Goal: Task Accomplishment & Management: Use online tool/utility

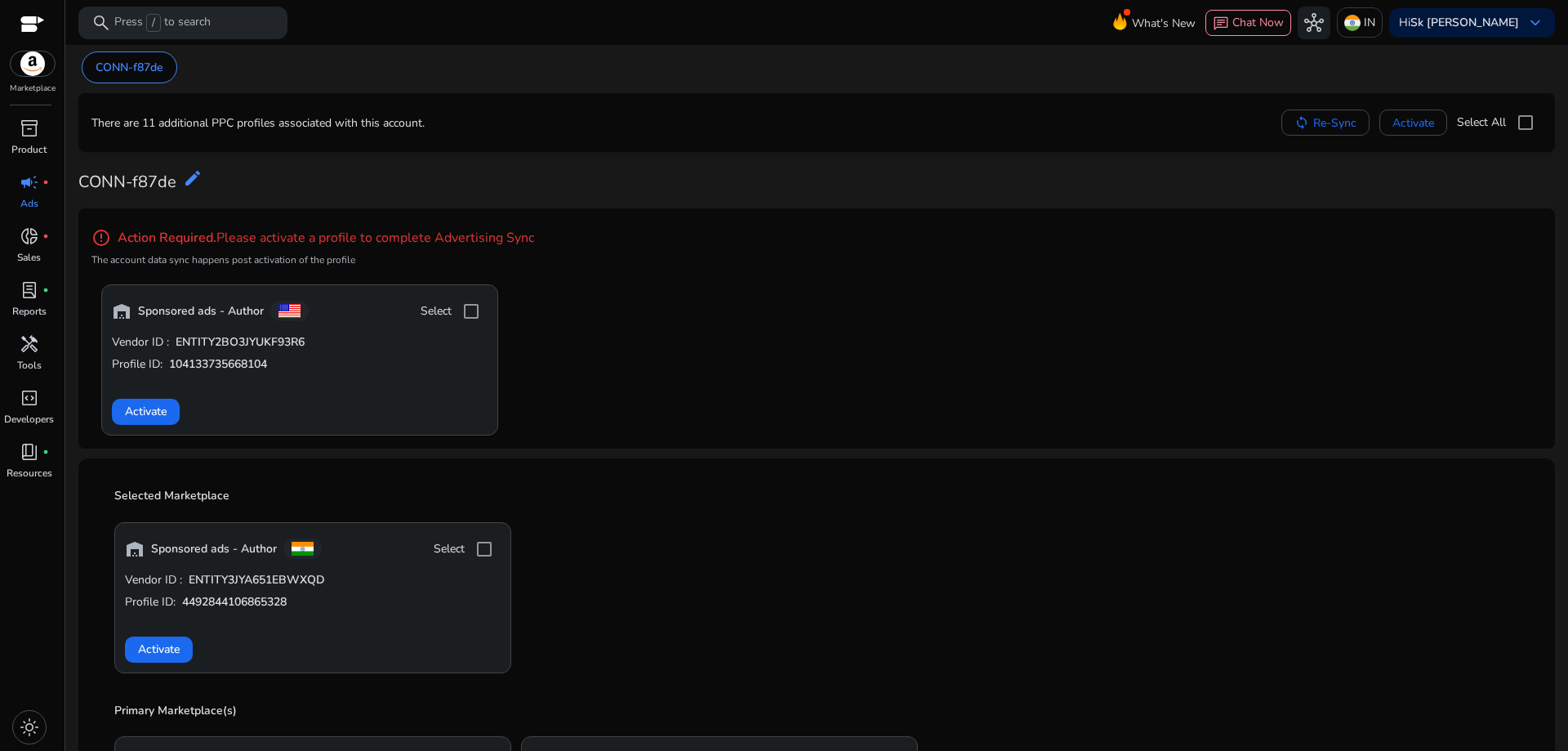
click at [154, 651] on span "Activate" at bounding box center [159, 649] width 41 height 17
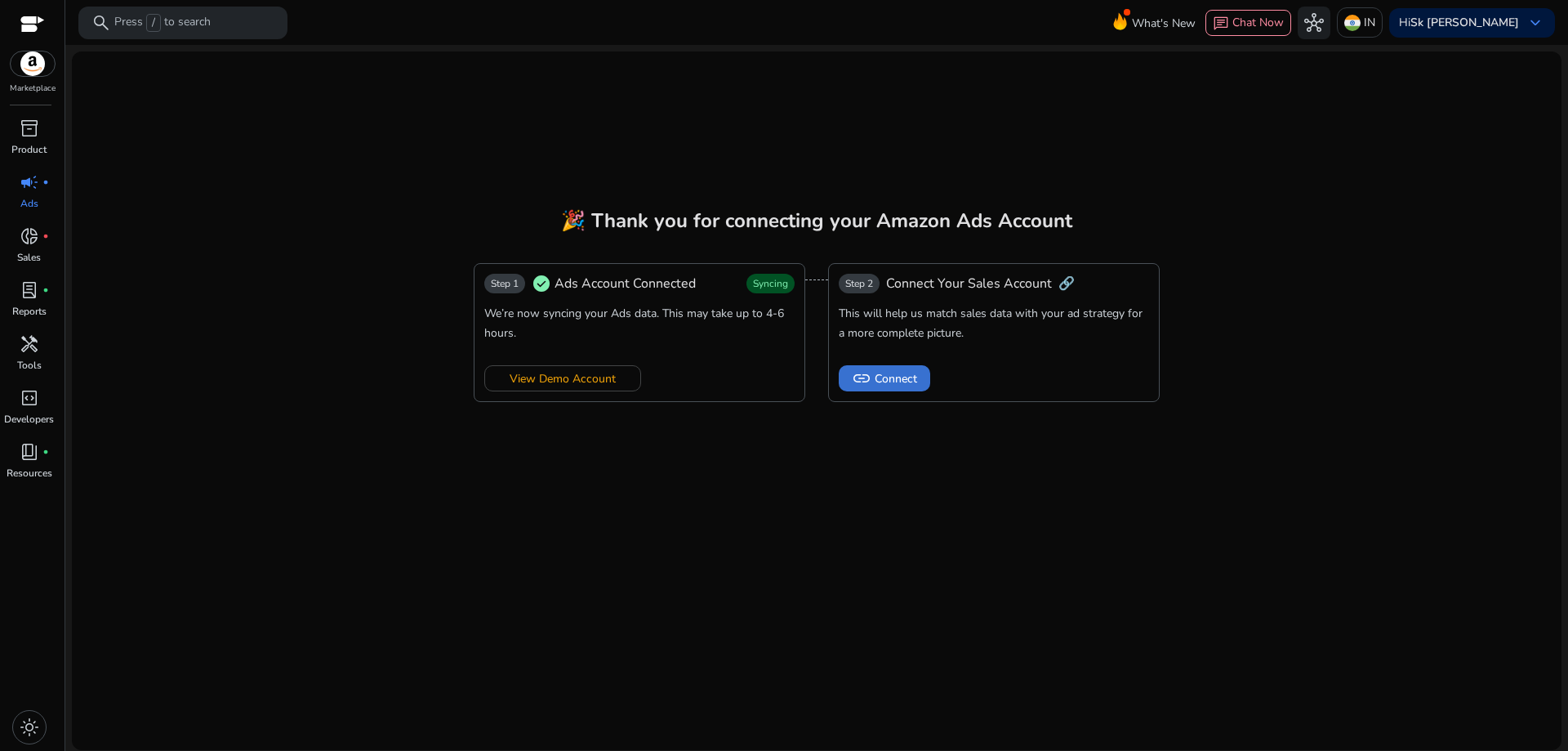
click at [870, 377] on span "link" at bounding box center [862, 378] width 20 height 20
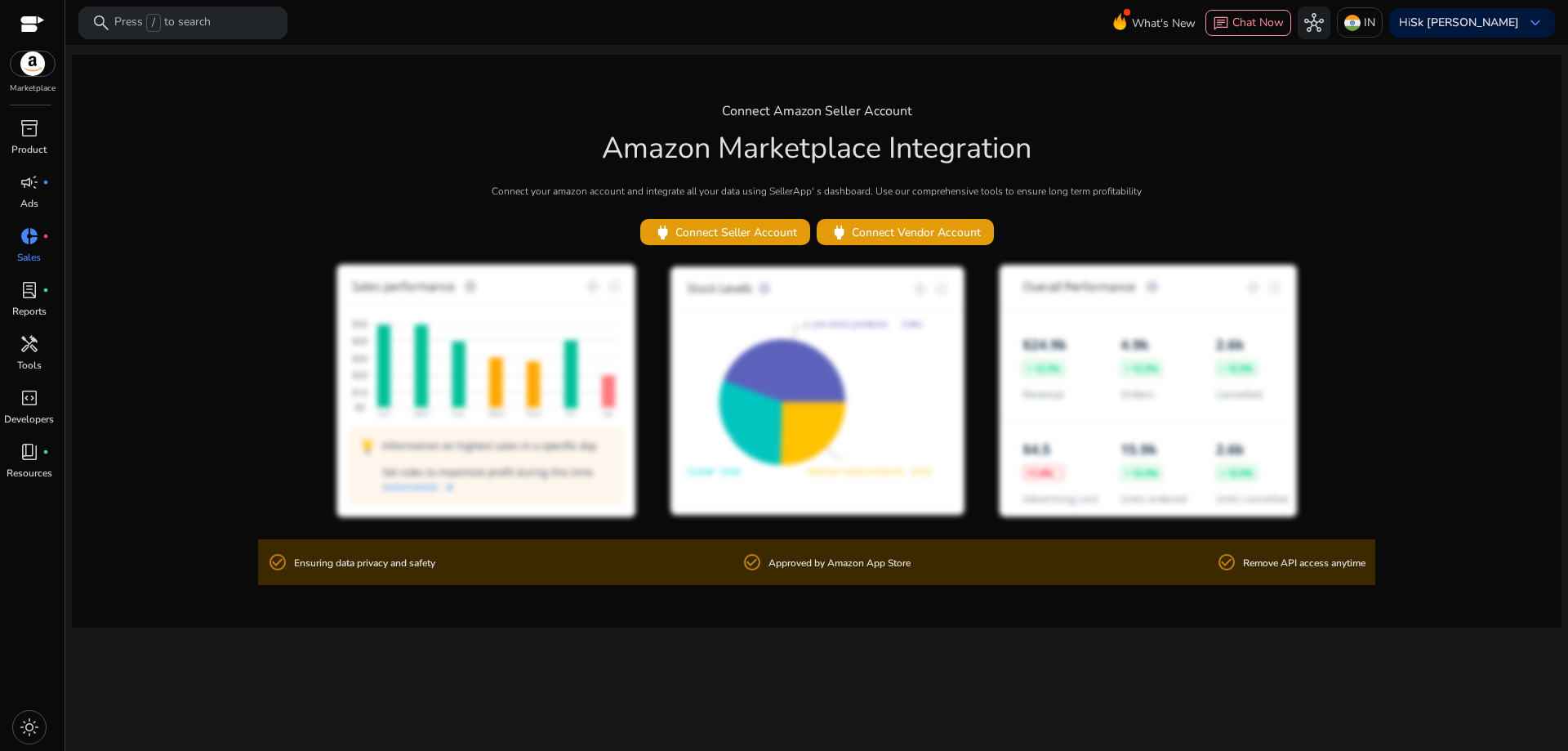
click at [1403, 93] on div "Connect Amazon Seller Account Amazon Marketplace Integration Connect your amazo…" at bounding box center [817, 340] width 1490 height 573
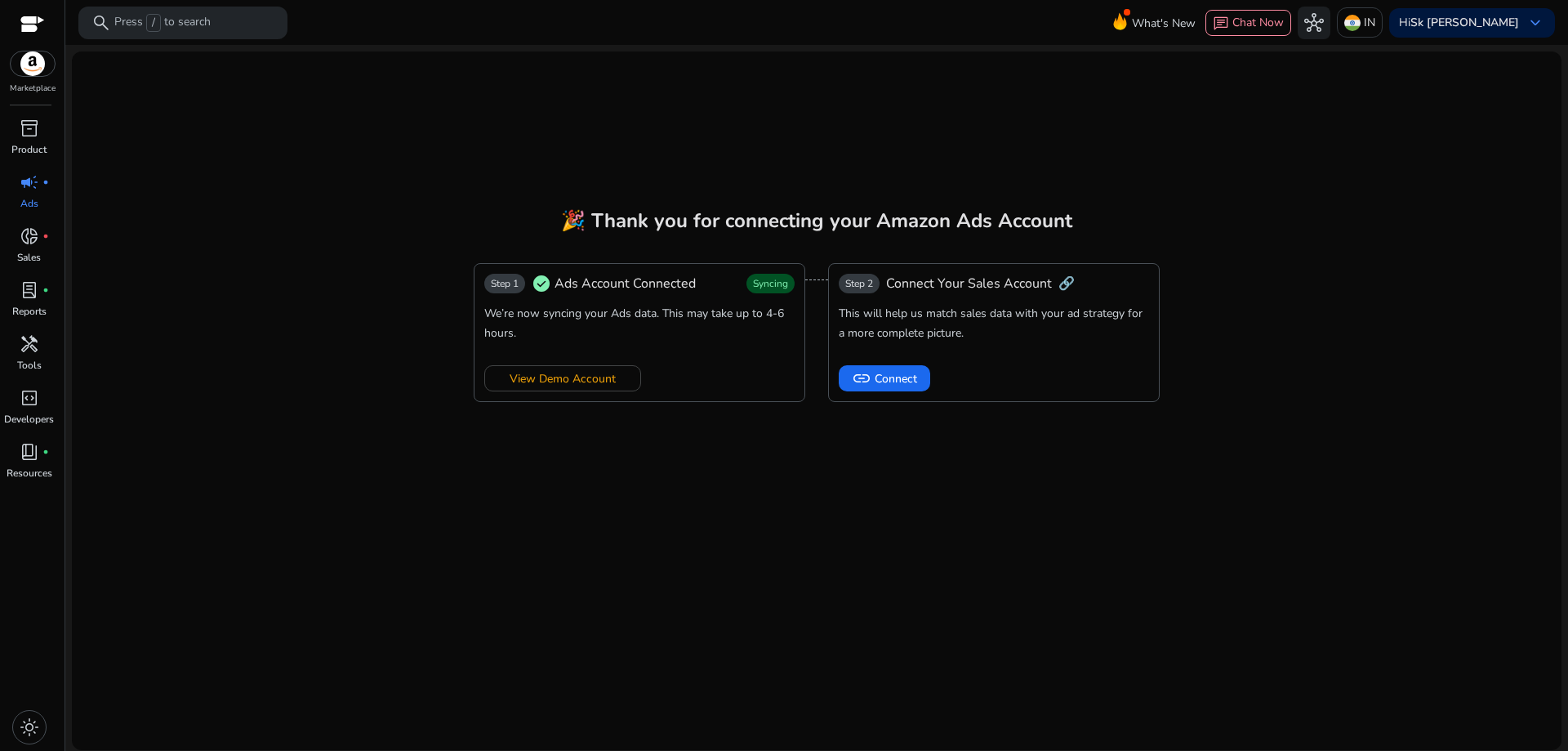
click at [1421, 263] on mat-card "🎉 Thank you for connecting your Amazon Ads Account Step 1 check_circle Ads Acco…" at bounding box center [817, 401] width 1490 height 699
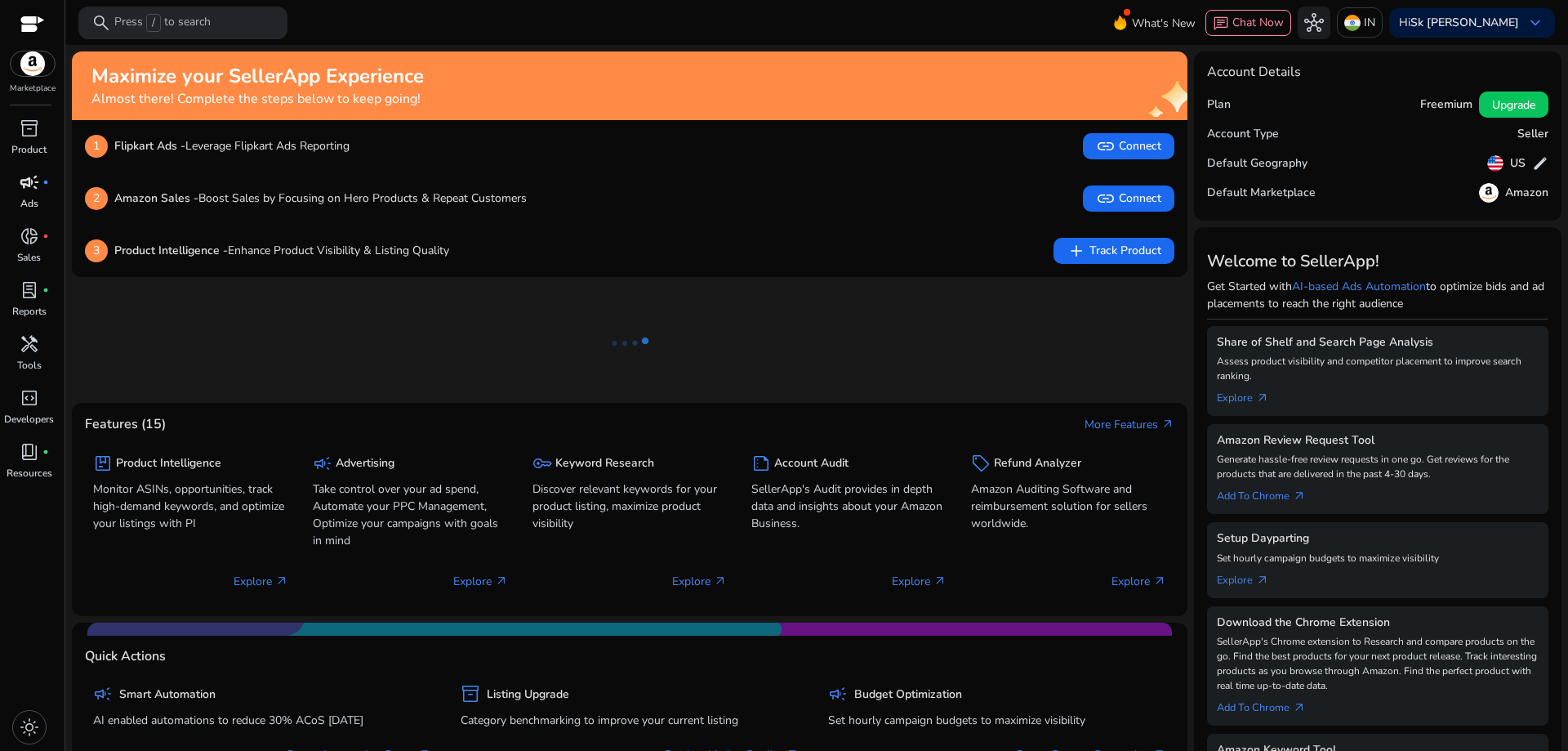
click at [26, 63] on img at bounding box center [32, 64] width 44 height 25
click at [24, 297] on span "lab_profile" at bounding box center [30, 290] width 20 height 20
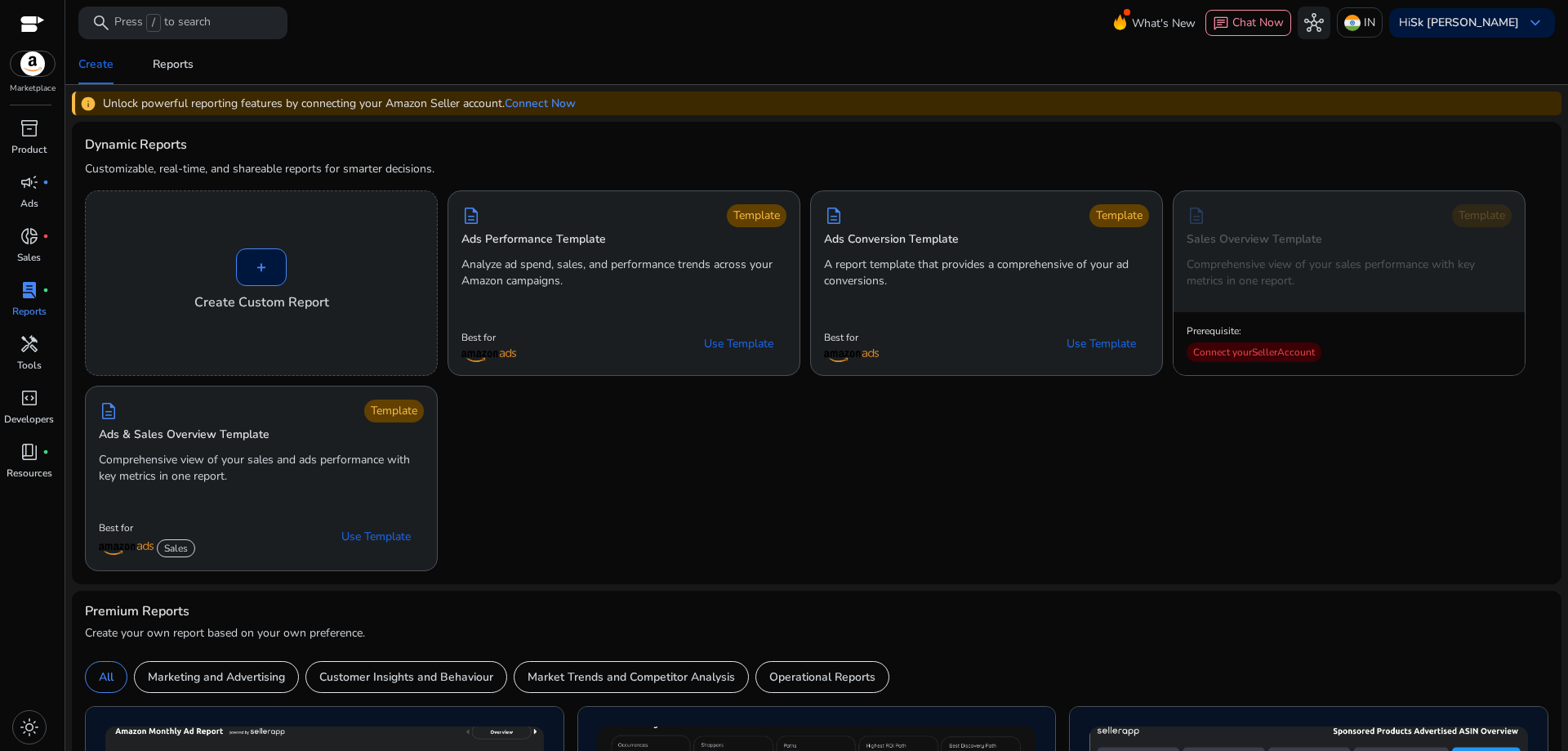
click at [1526, 23] on span "keyboard_arrow_down" at bounding box center [1536, 23] width 20 height 20
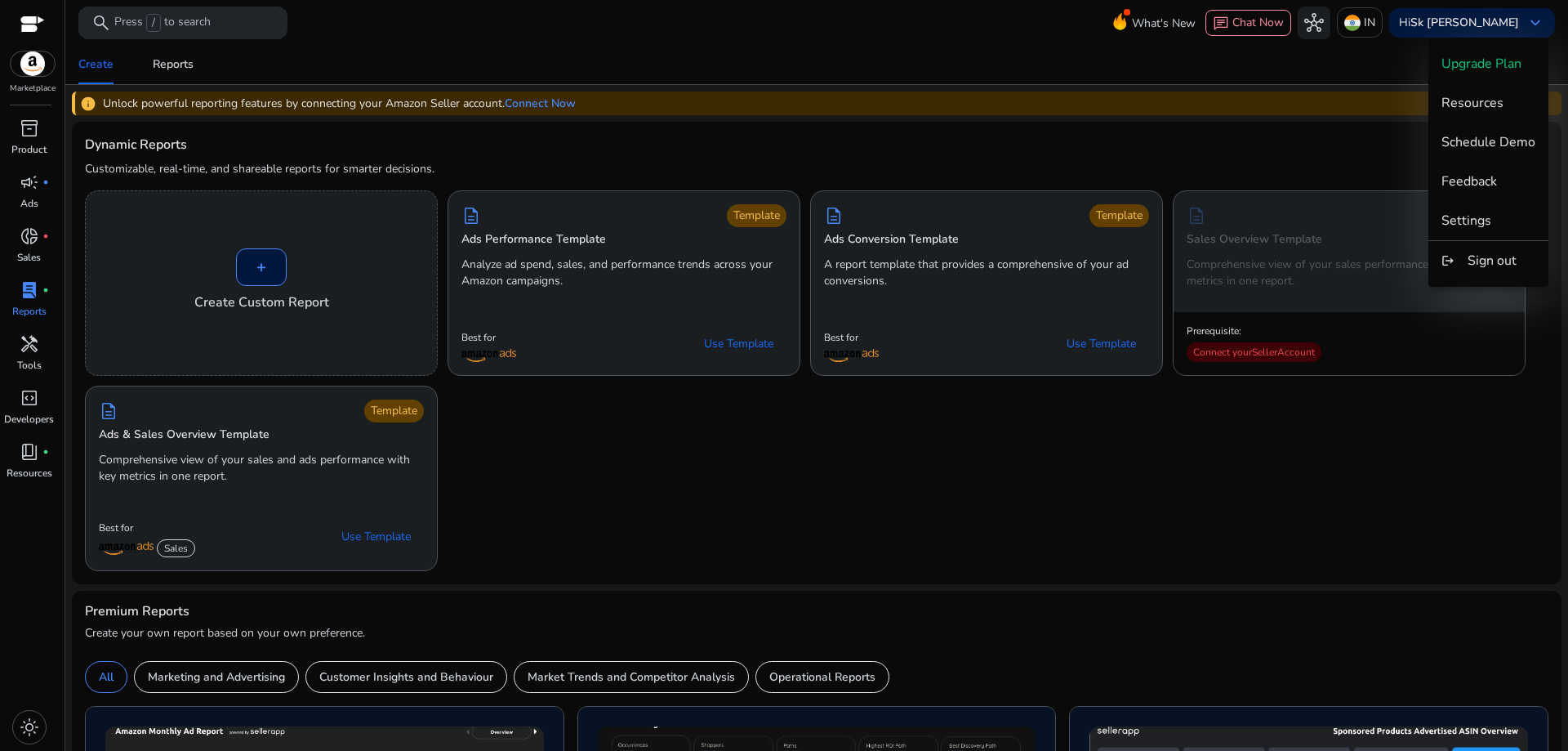
click at [913, 130] on div at bounding box center [784, 375] width 1568 height 751
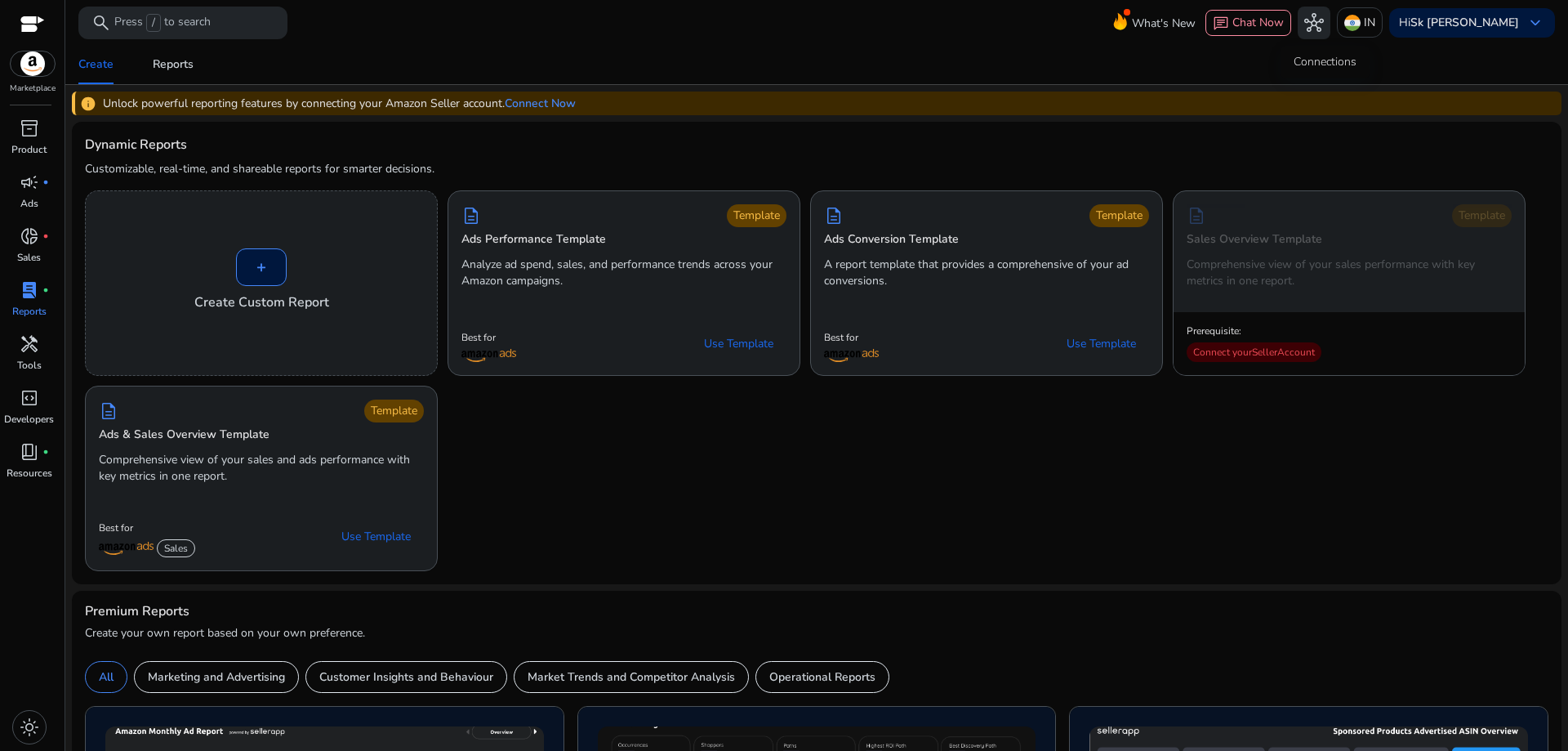
click at [1317, 27] on span "hub" at bounding box center [1315, 23] width 20 height 20
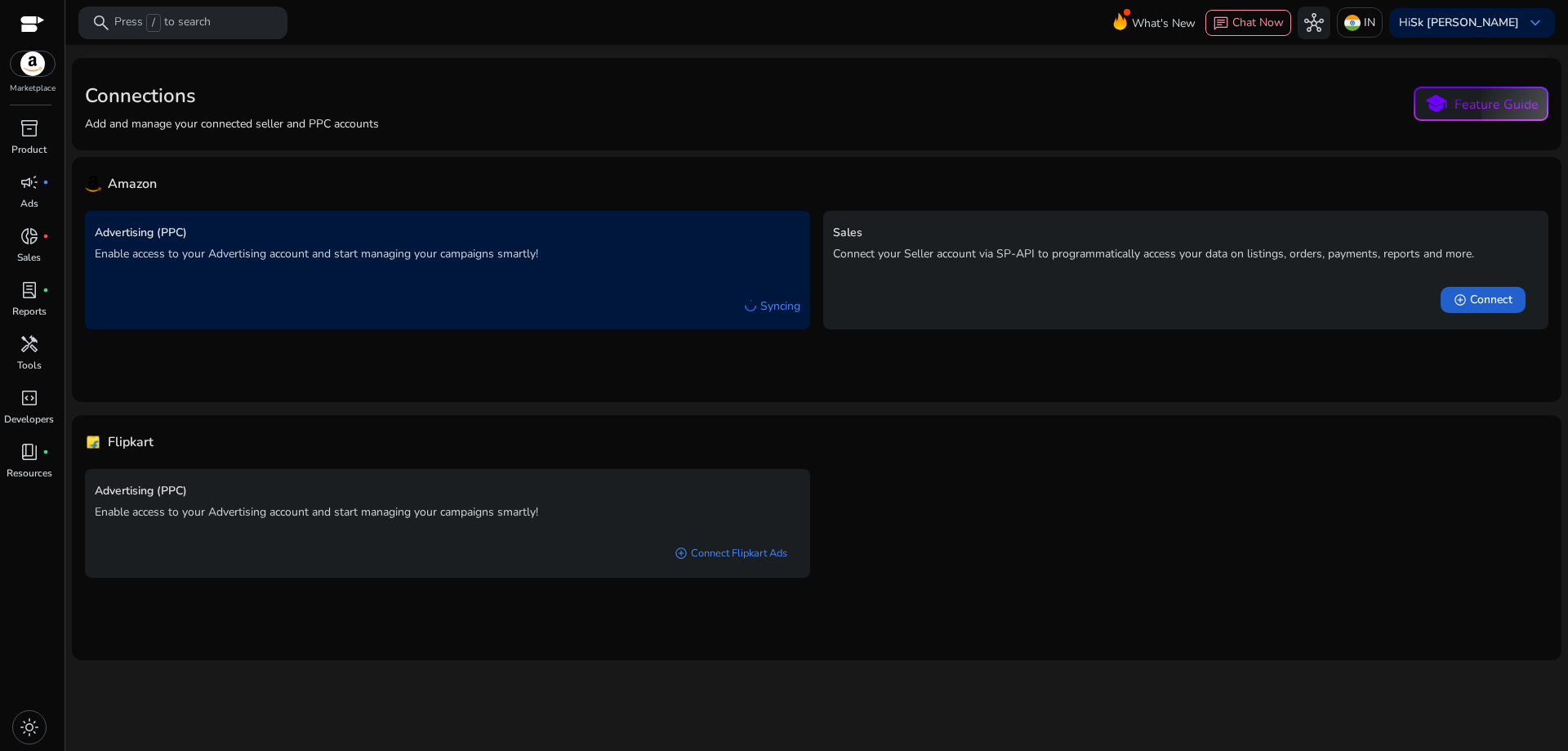
drag, startPoint x: 1490, startPoint y: 296, endPoint x: 1466, endPoint y: 304, distance: 25.3
click at [1489, 296] on span "Connect" at bounding box center [1491, 300] width 42 height 17
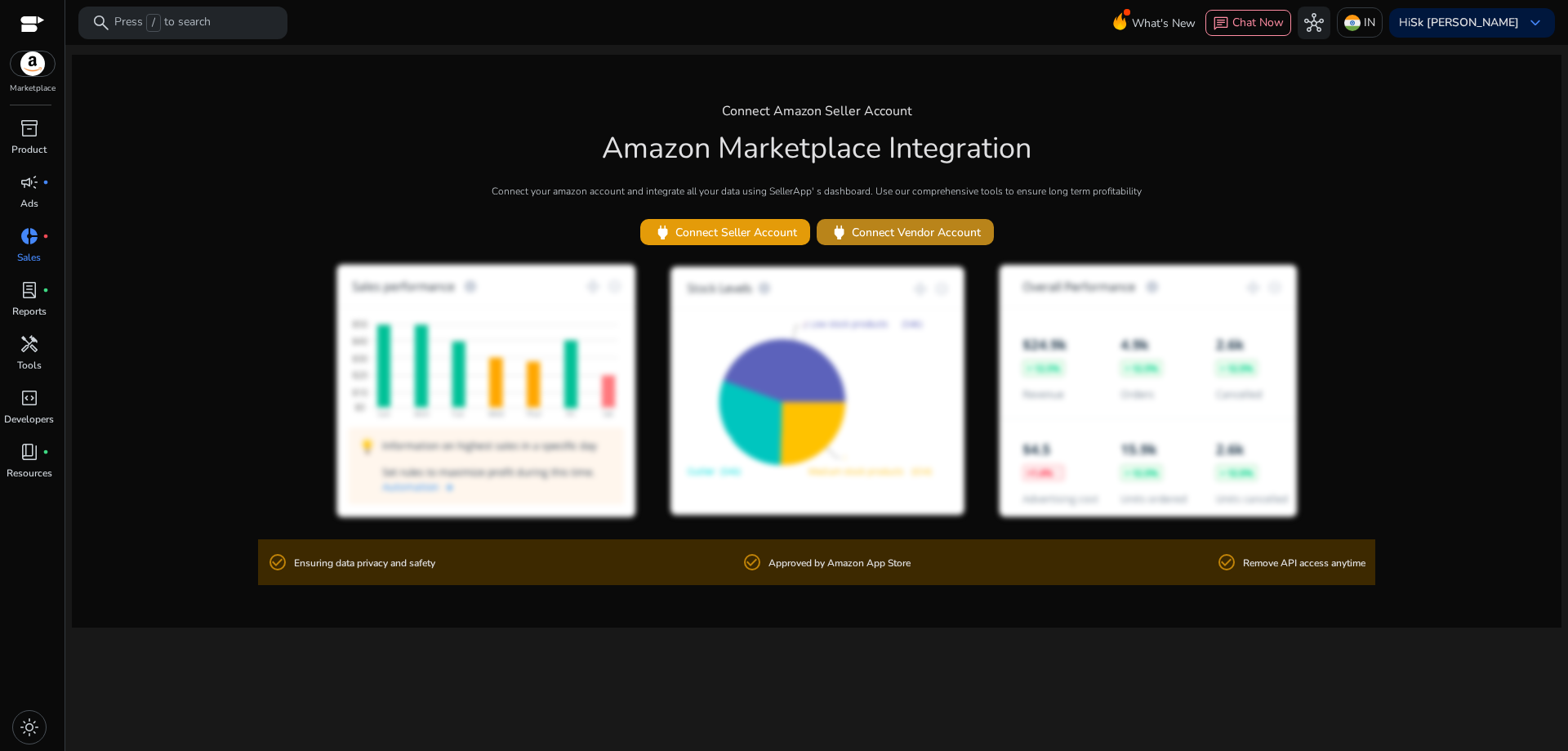
click at [898, 226] on span "power Connect Vendor Account" at bounding box center [905, 232] width 151 height 19
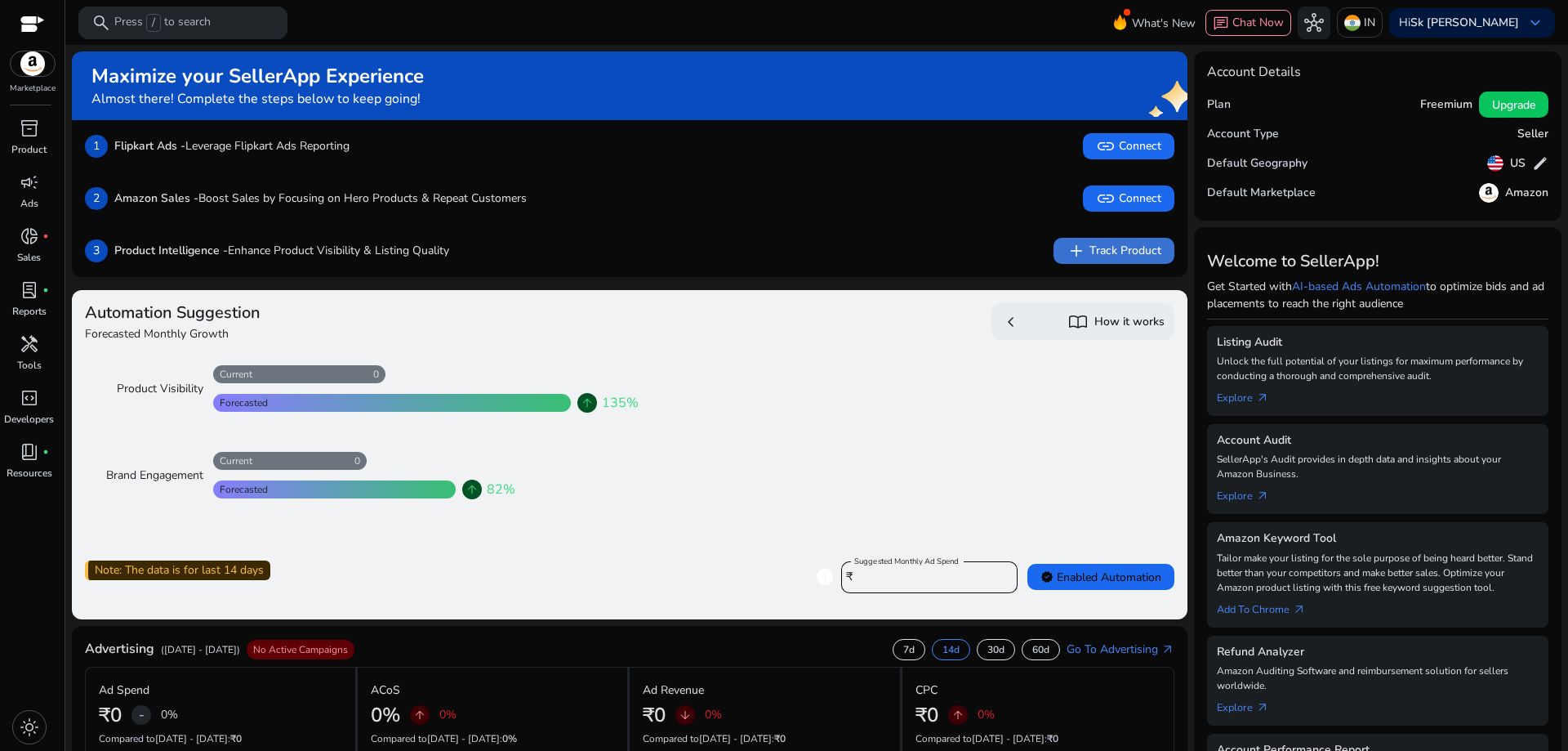
click at [1125, 252] on span "add Track Product" at bounding box center [1114, 251] width 95 height 20
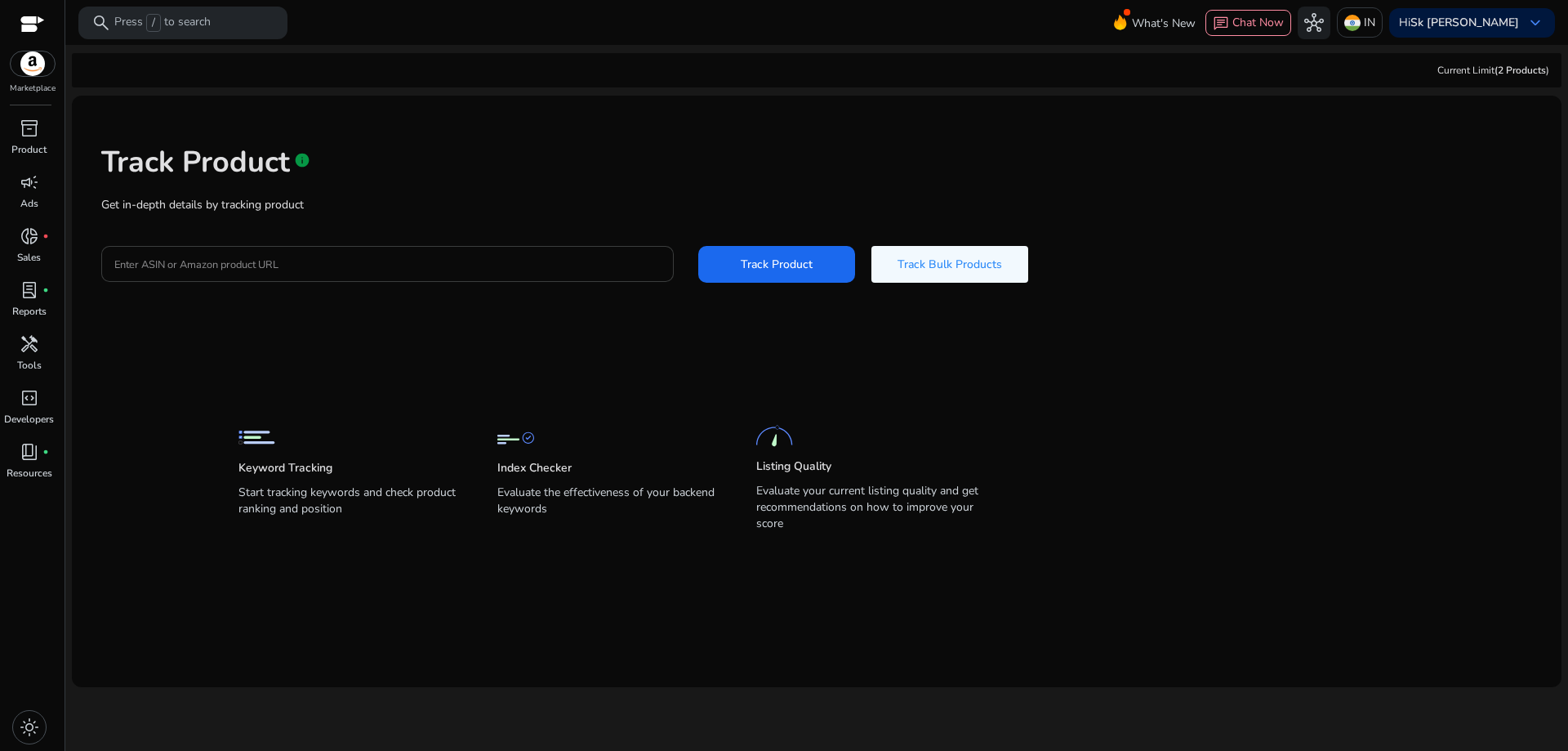
click at [473, 264] on input "Enter ASIN or Amazon product URL" at bounding box center [387, 264] width 547 height 18
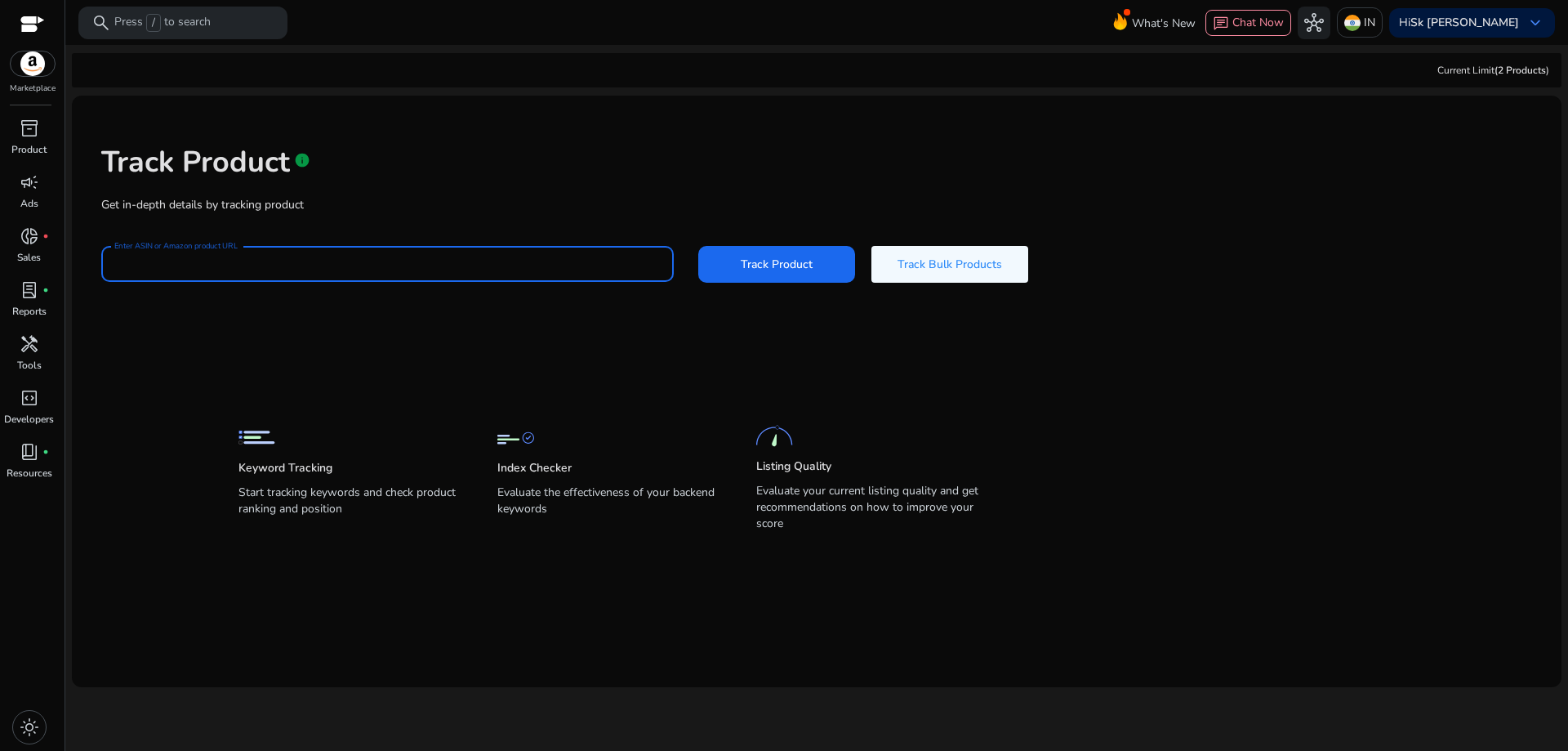
paste input "**********"
type input "**********"
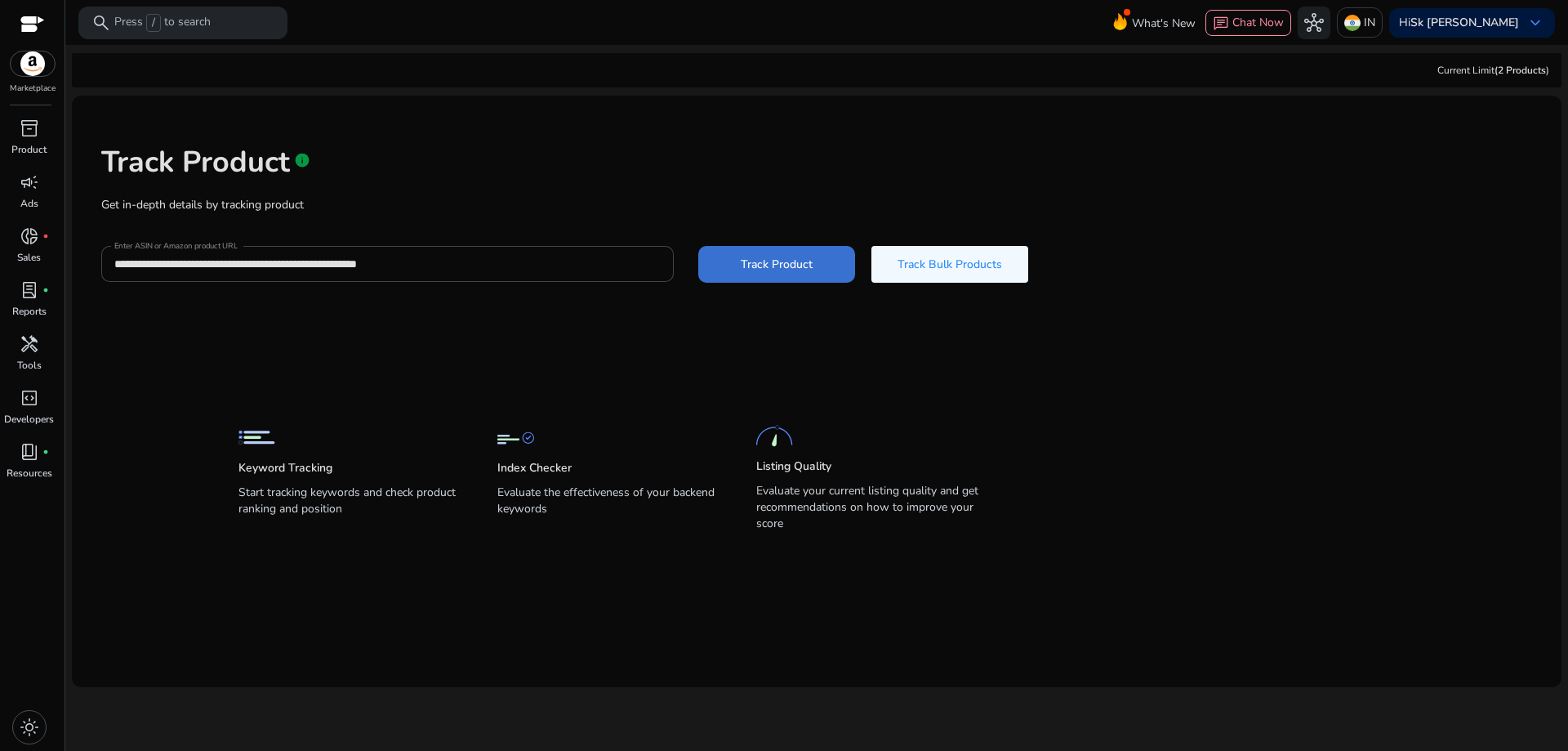
click at [766, 263] on span "Track Product" at bounding box center [776, 264] width 72 height 17
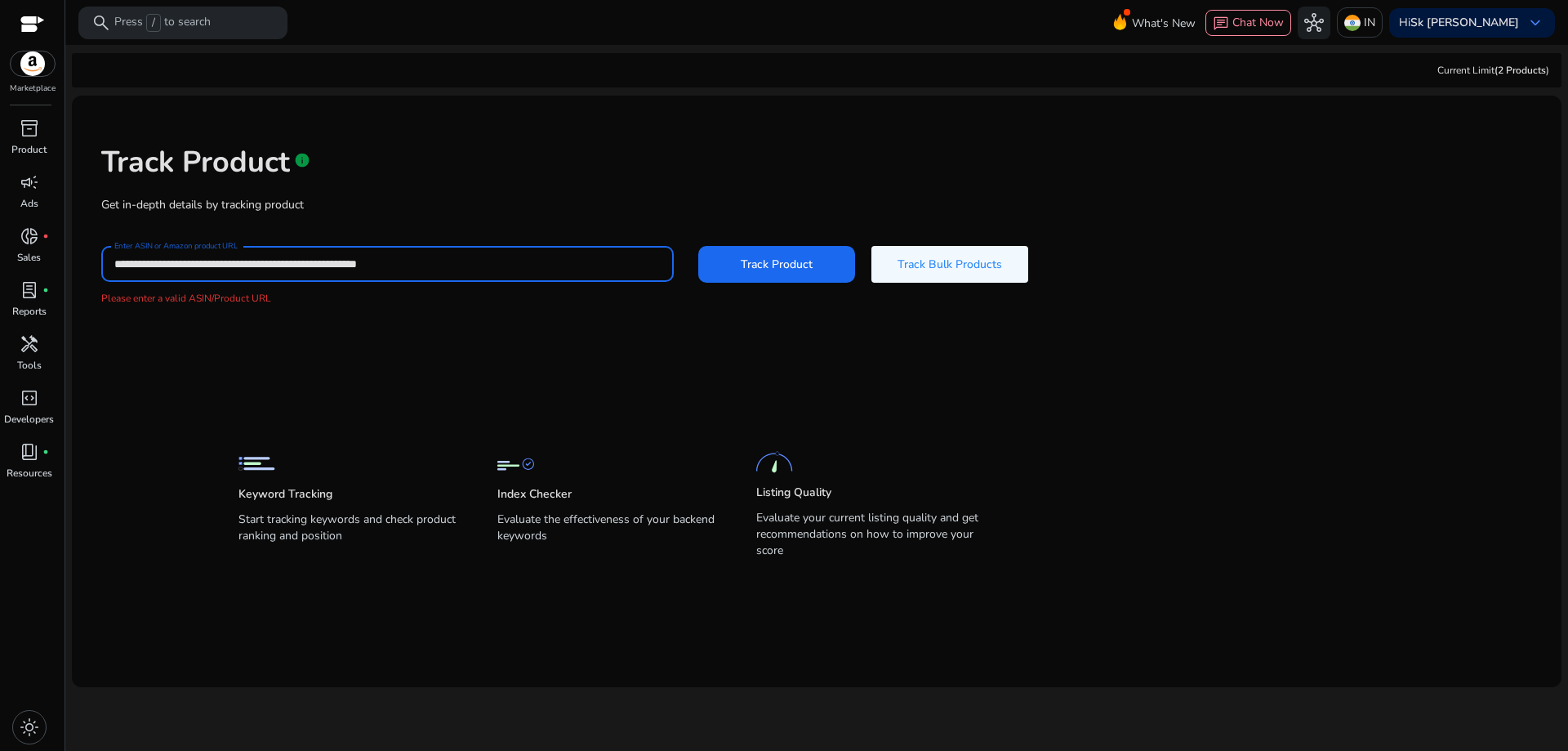
drag, startPoint x: 476, startPoint y: 265, endPoint x: 85, endPoint y: 292, distance: 391.9
click at [89, 289] on div "**********" at bounding box center [817, 226] width 1464 height 233
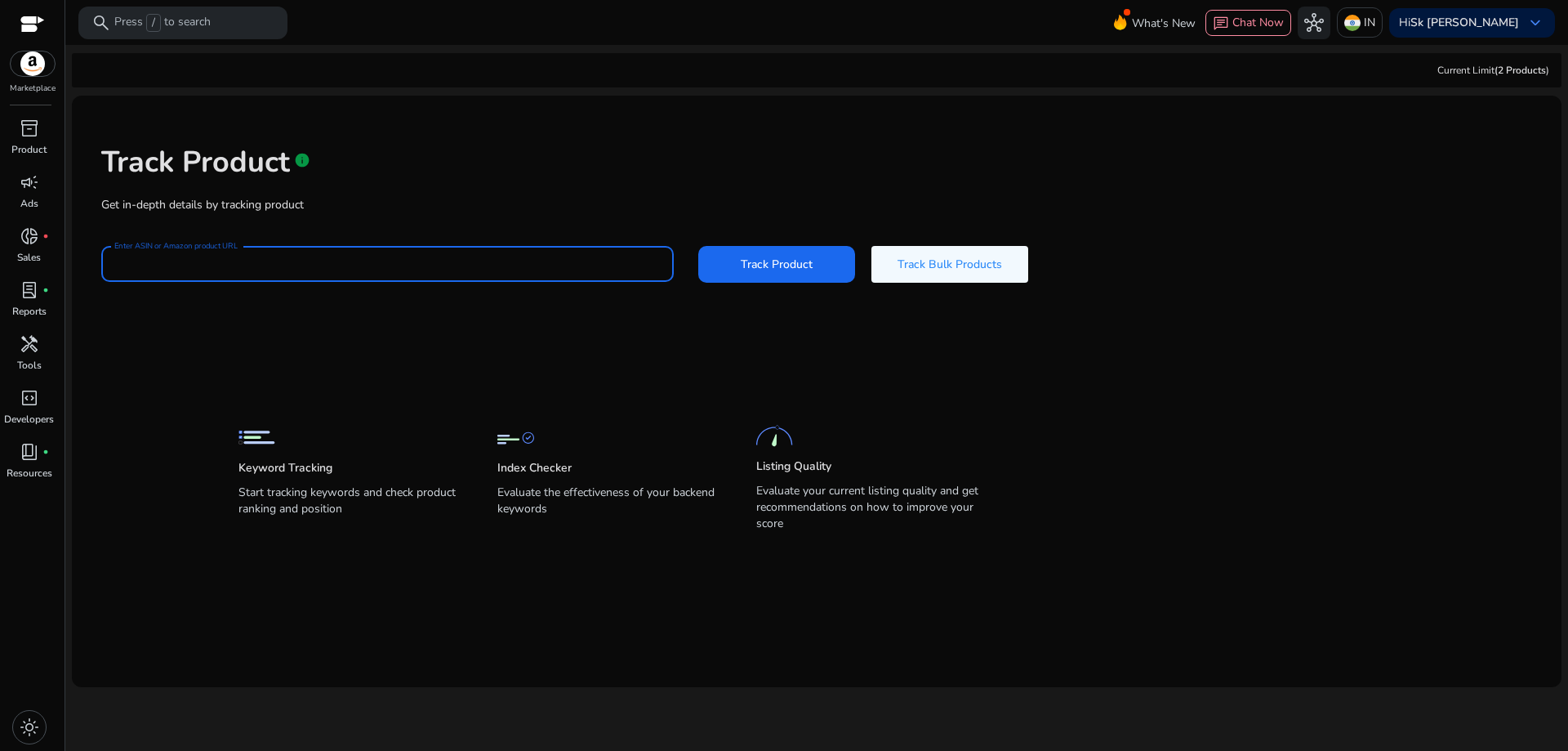
click at [216, 266] on input "Enter ASIN or Amazon product URL" at bounding box center [387, 264] width 547 height 18
paste input "**********"
type input "**********"
click at [768, 265] on span "Track Product" at bounding box center [776, 264] width 72 height 17
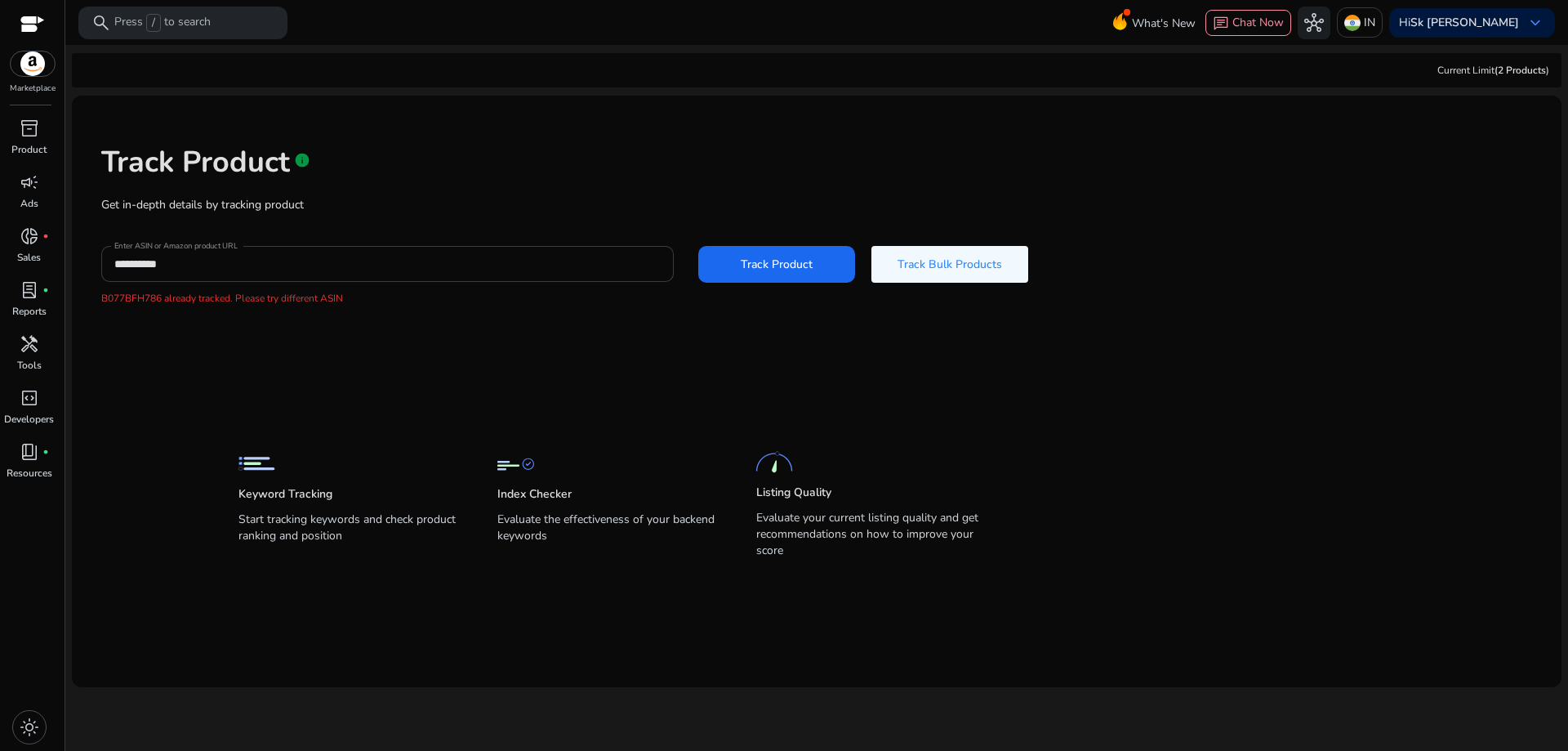
click at [229, 267] on input "**********" at bounding box center [387, 264] width 547 height 18
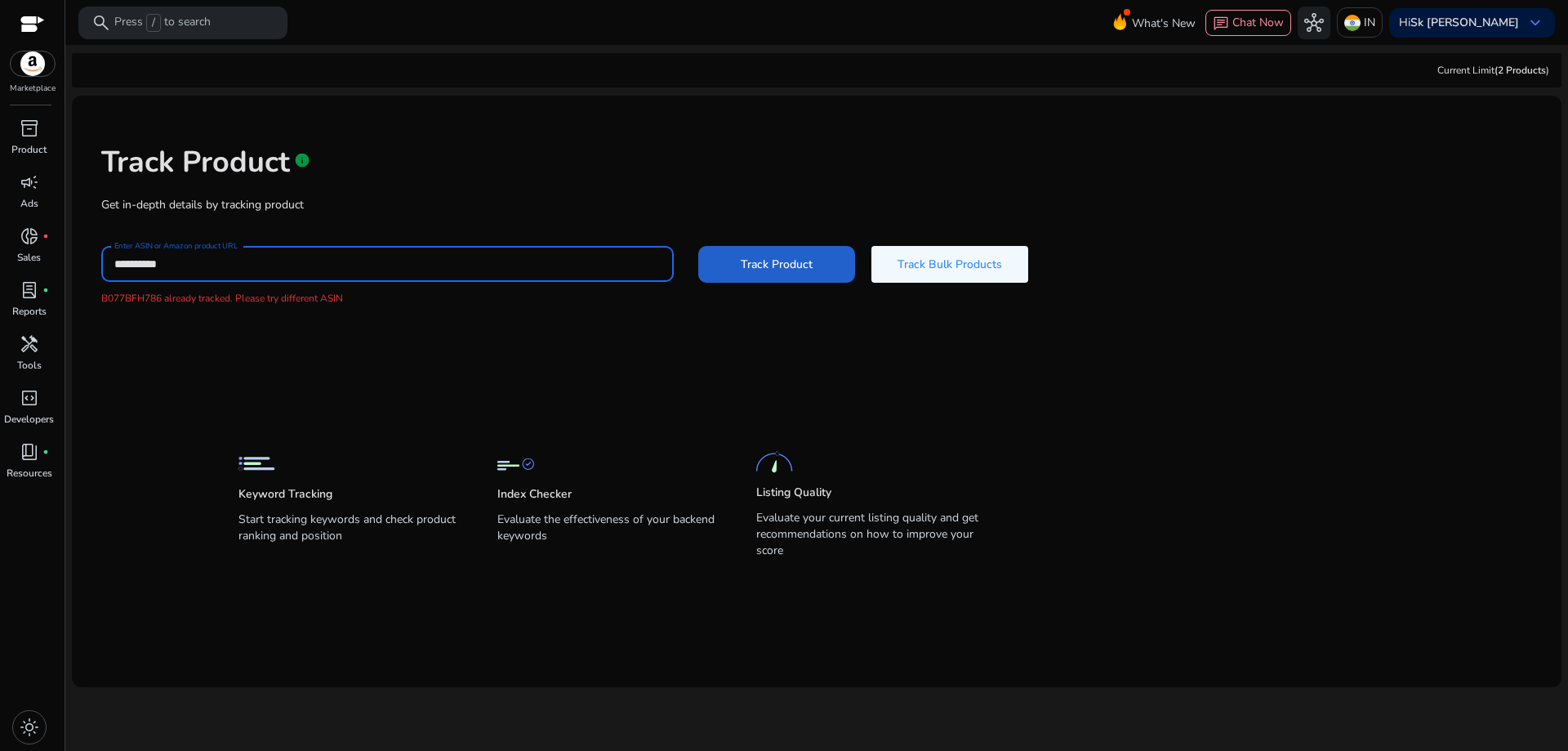
click at [814, 249] on span at bounding box center [777, 264] width 157 height 39
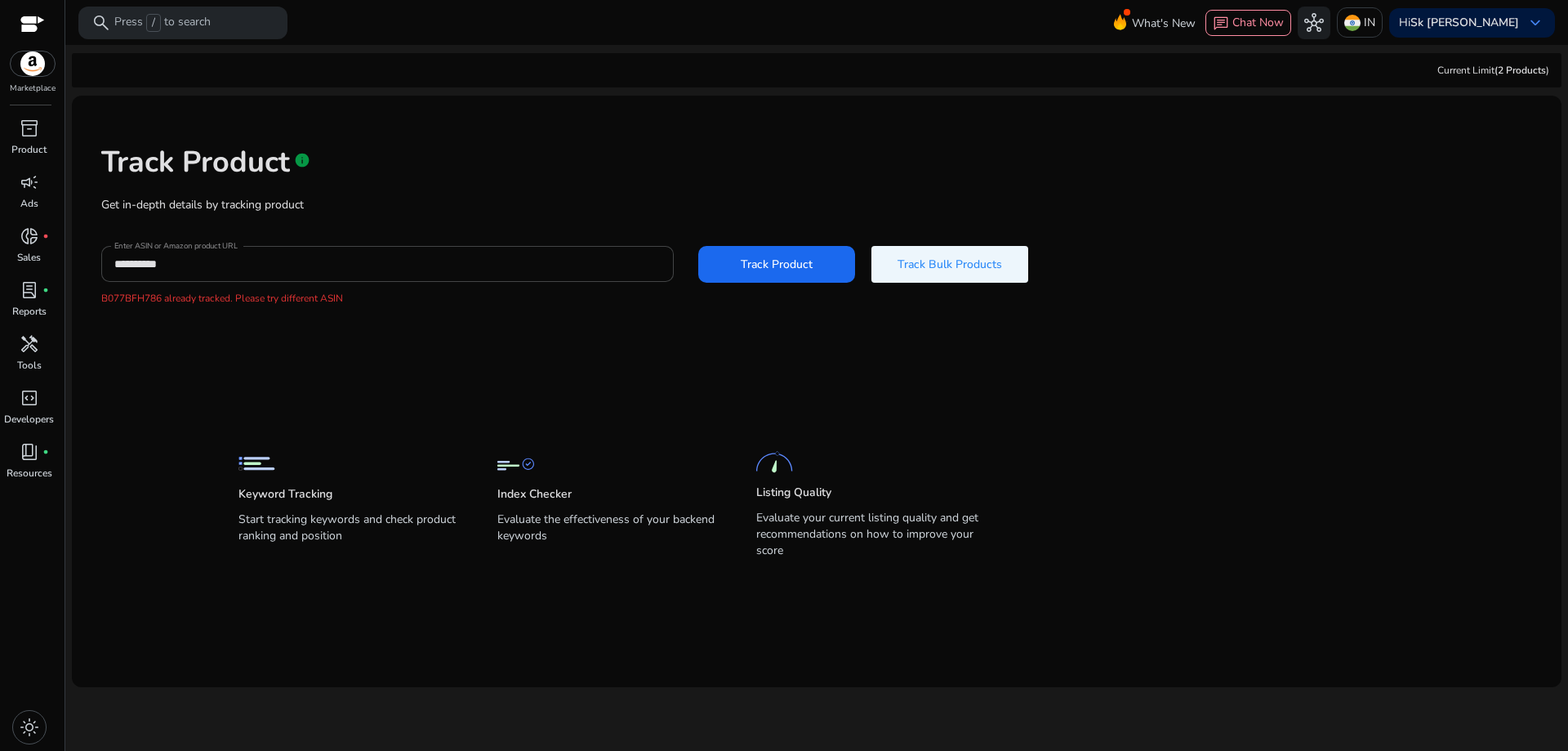
click at [924, 254] on span at bounding box center [950, 264] width 157 height 39
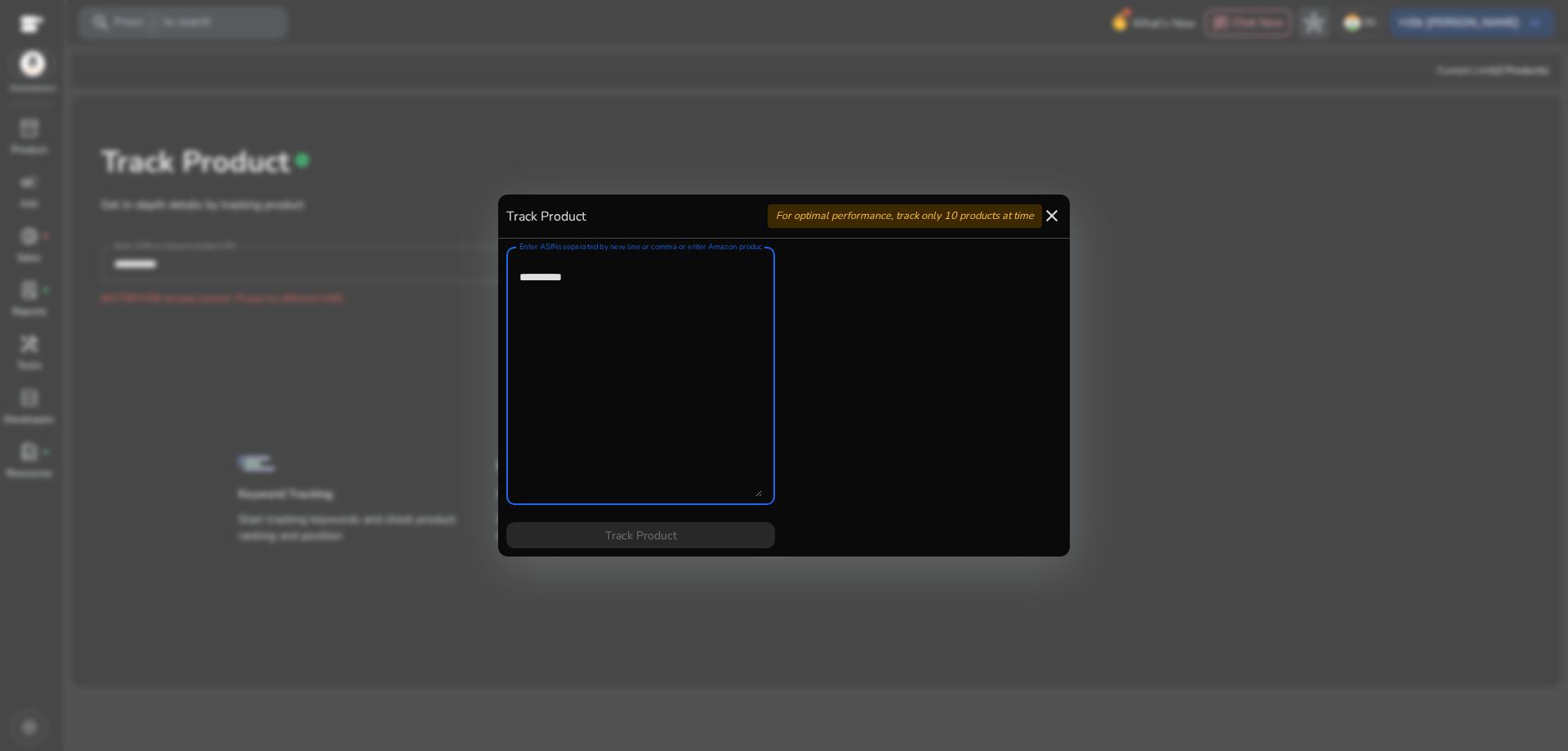
click at [595, 304] on textarea "Enter ASINs separated by new line or comma or enter Amazon product page URL" at bounding box center [641, 376] width 243 height 242
click at [1056, 217] on mat-icon "close" at bounding box center [1052, 216] width 20 height 20
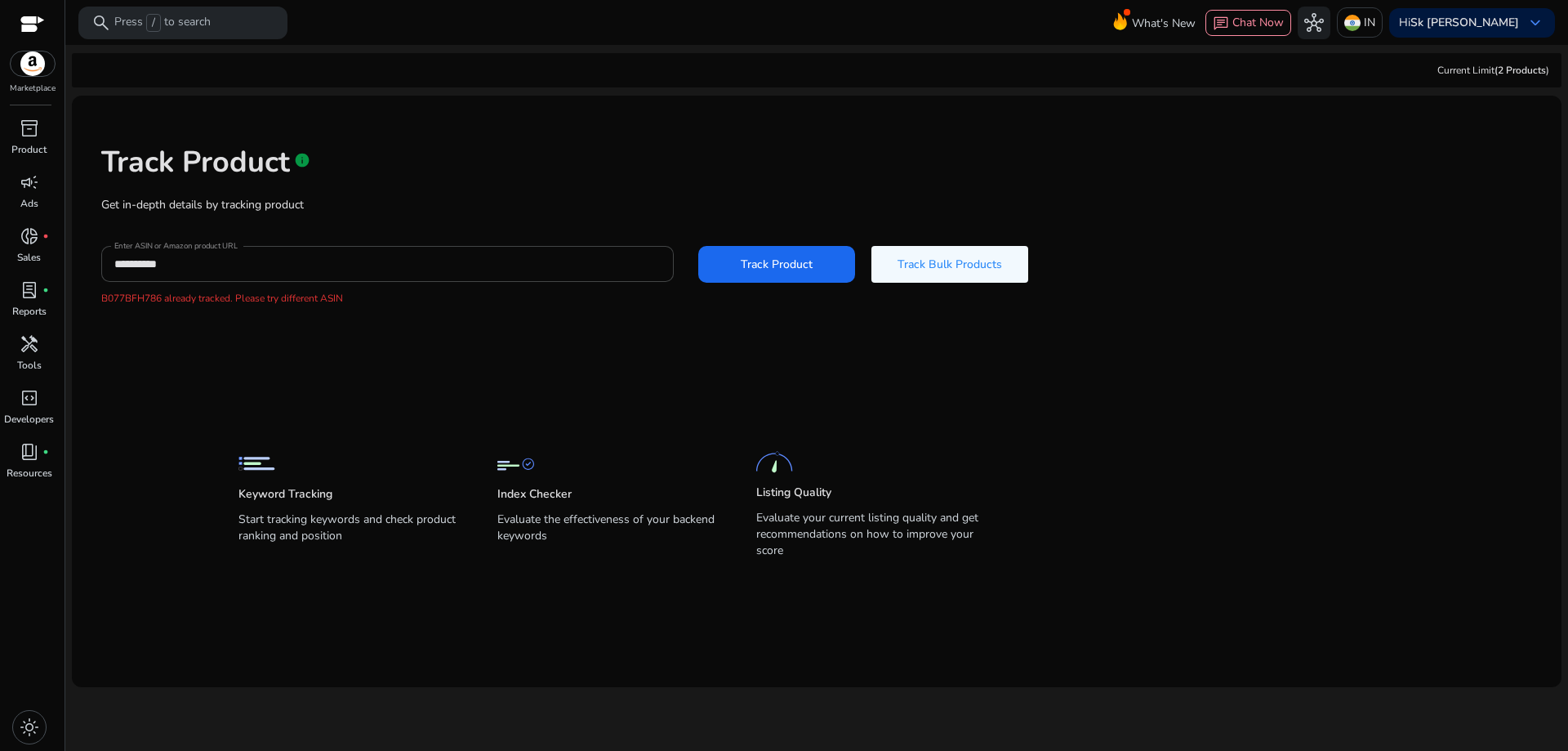
click at [257, 471] on img at bounding box center [257, 463] width 37 height 37
click at [26, 446] on span "book_4" at bounding box center [30, 452] width 20 height 20
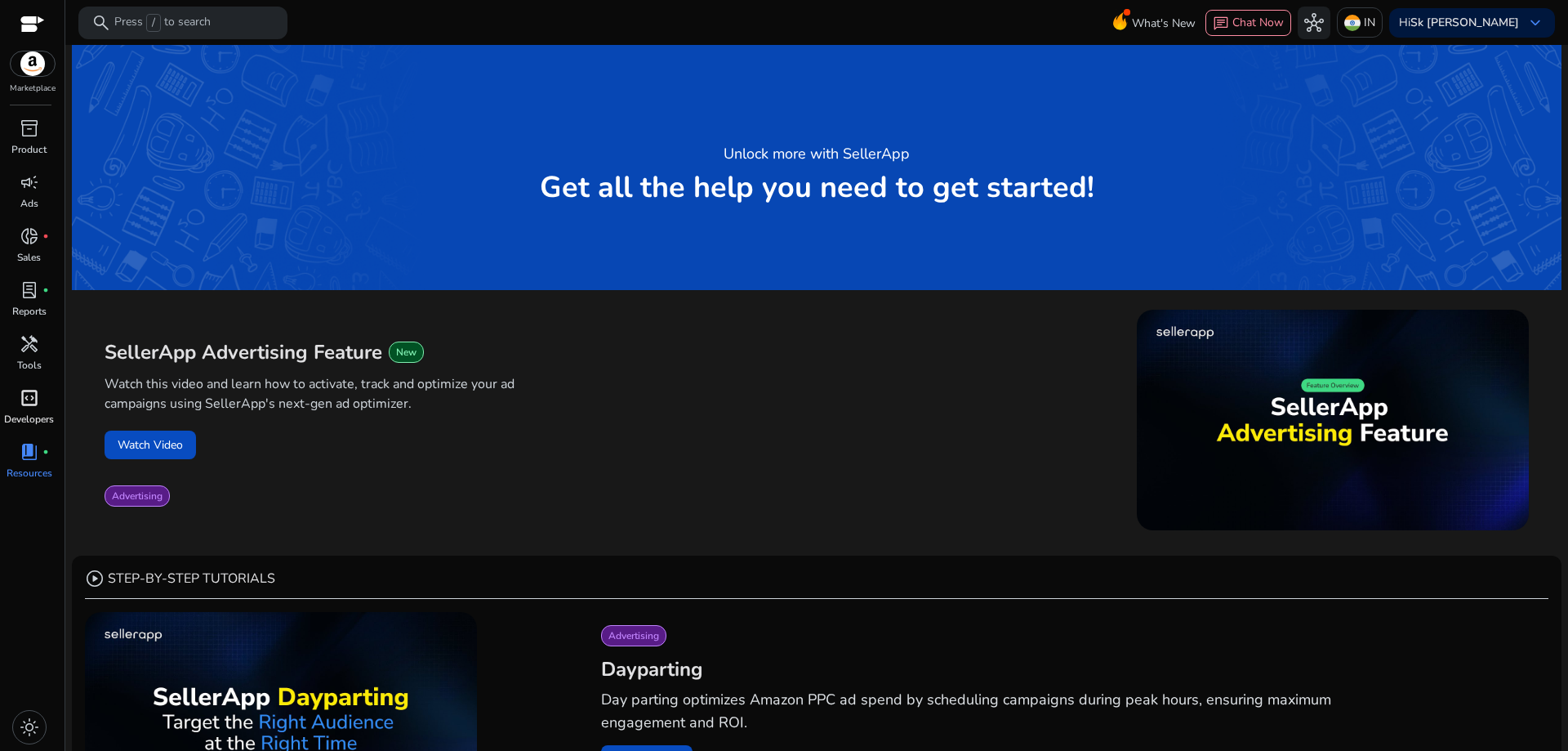
click at [26, 408] on span "code_blocks" at bounding box center [30, 398] width 20 height 20
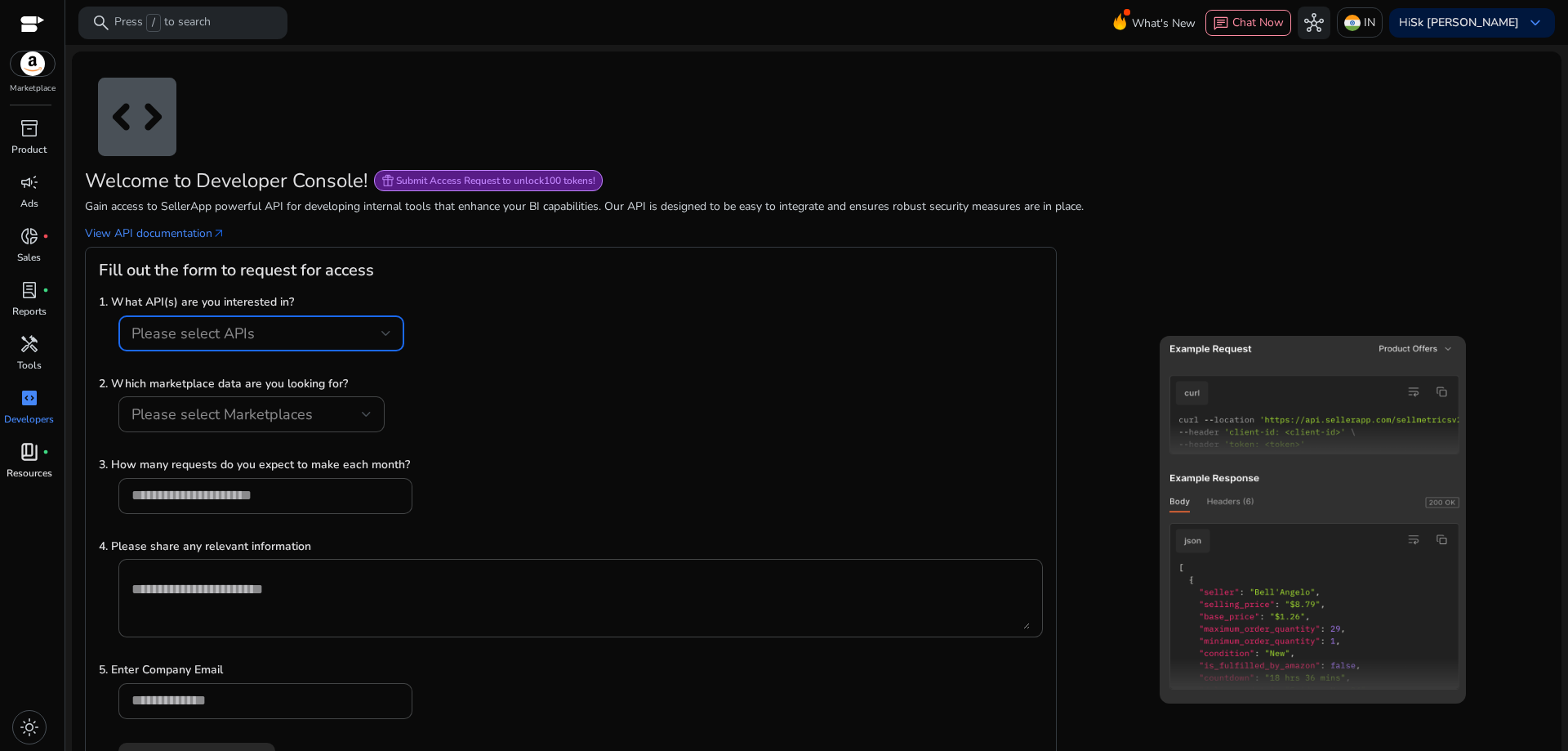
click at [364, 335] on div "Please select APIs" at bounding box center [256, 334] width 250 height 18
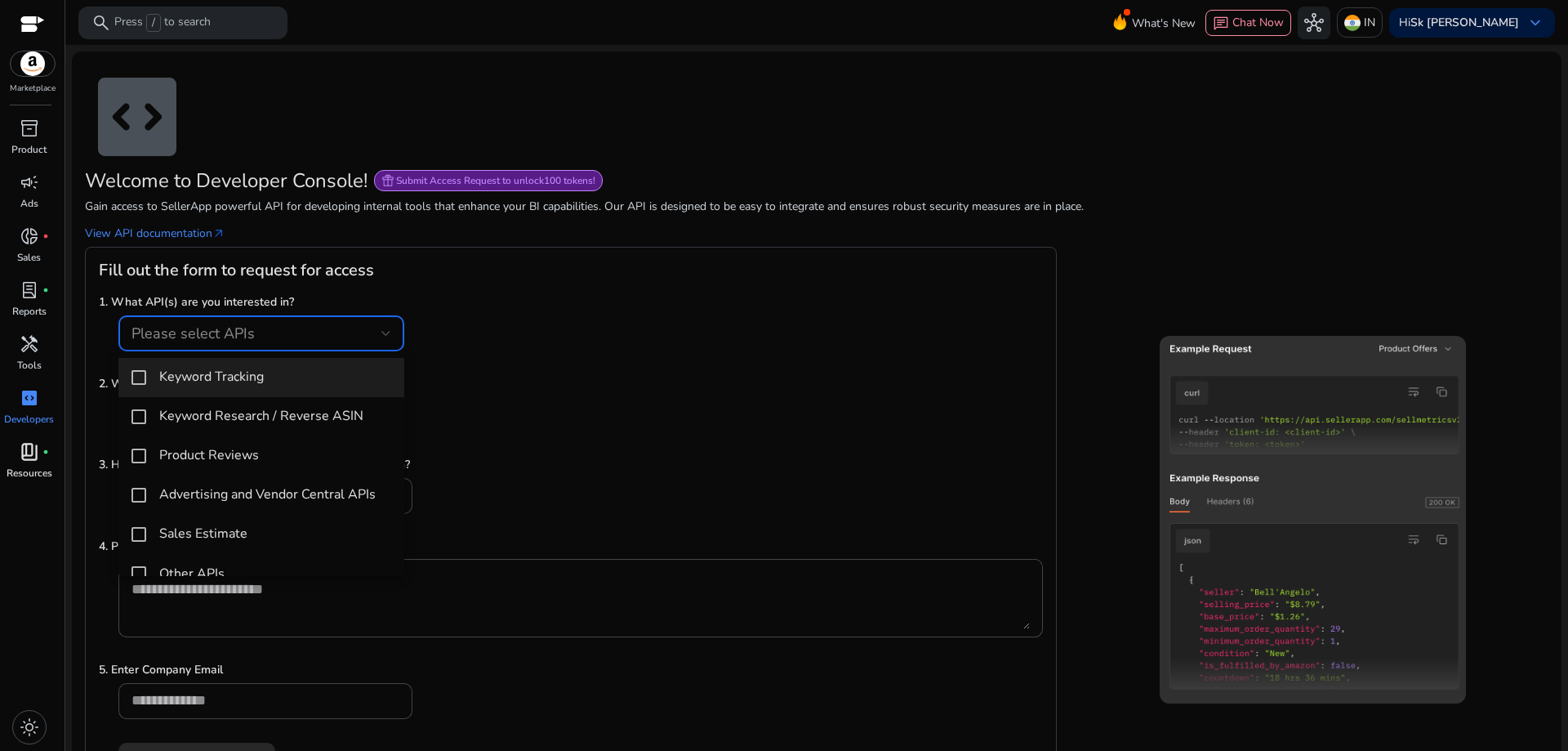
click at [508, 376] on div at bounding box center [784, 375] width 1568 height 751
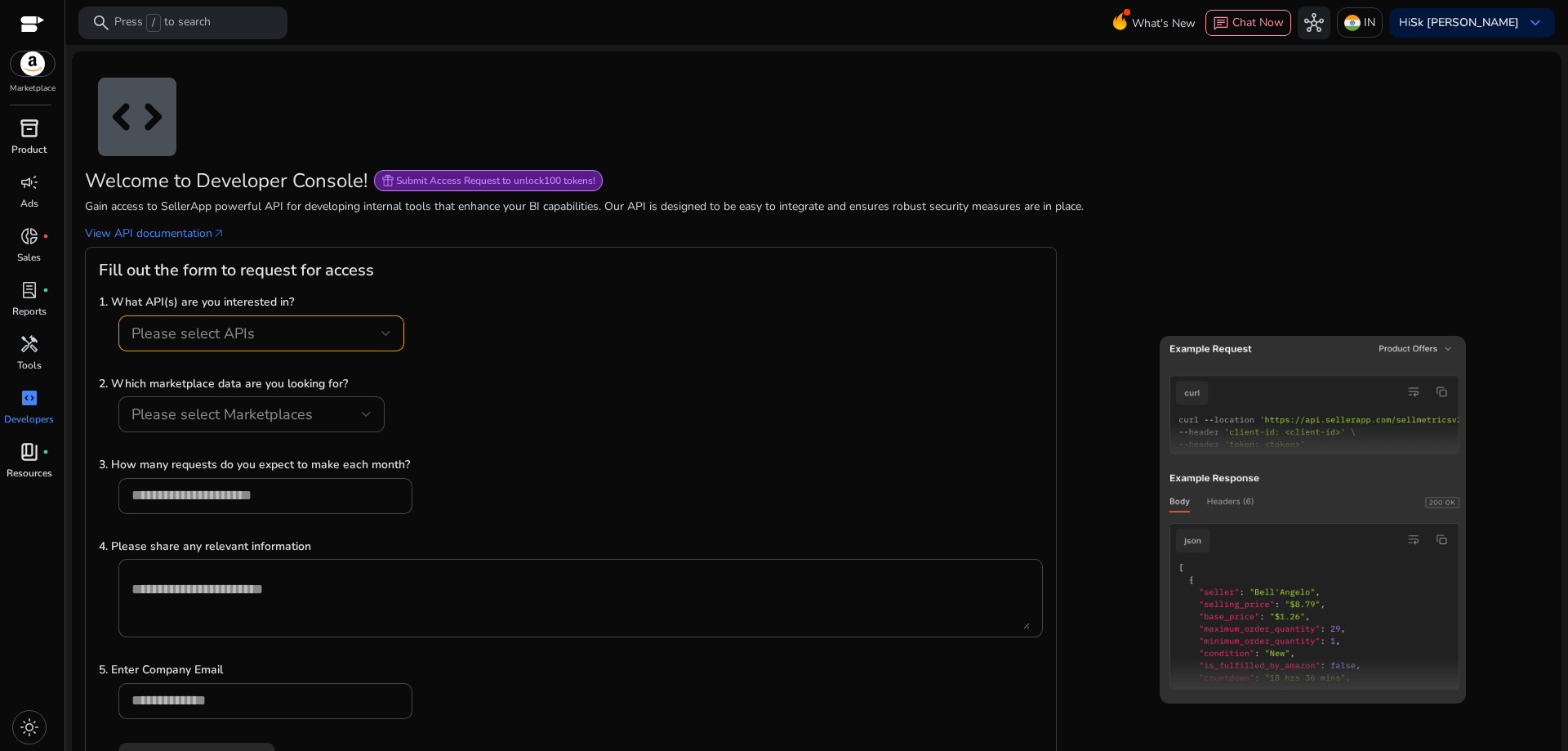
click at [36, 129] on span "inventory_2" at bounding box center [30, 128] width 20 height 20
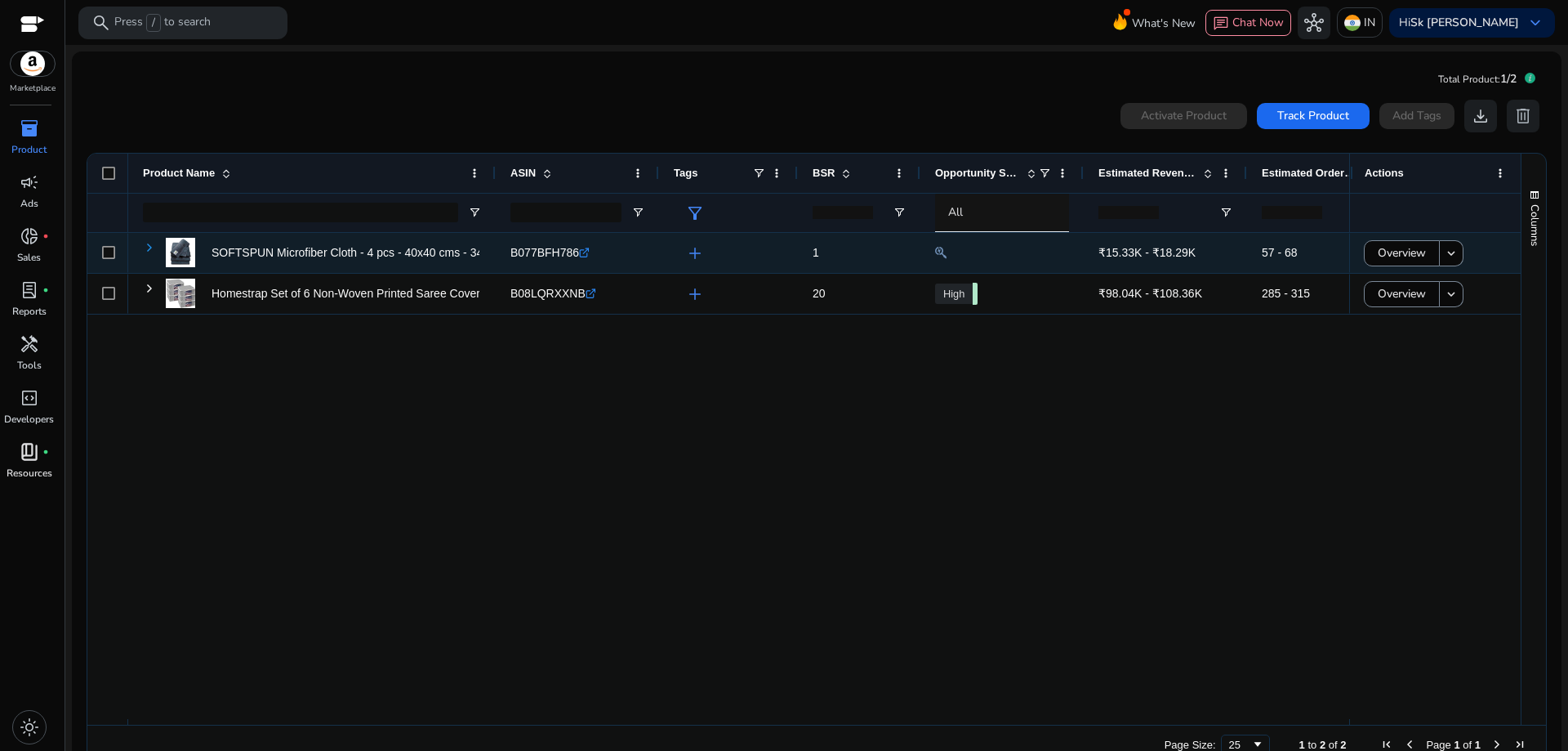
click at [145, 247] on span at bounding box center [149, 248] width 13 height 13
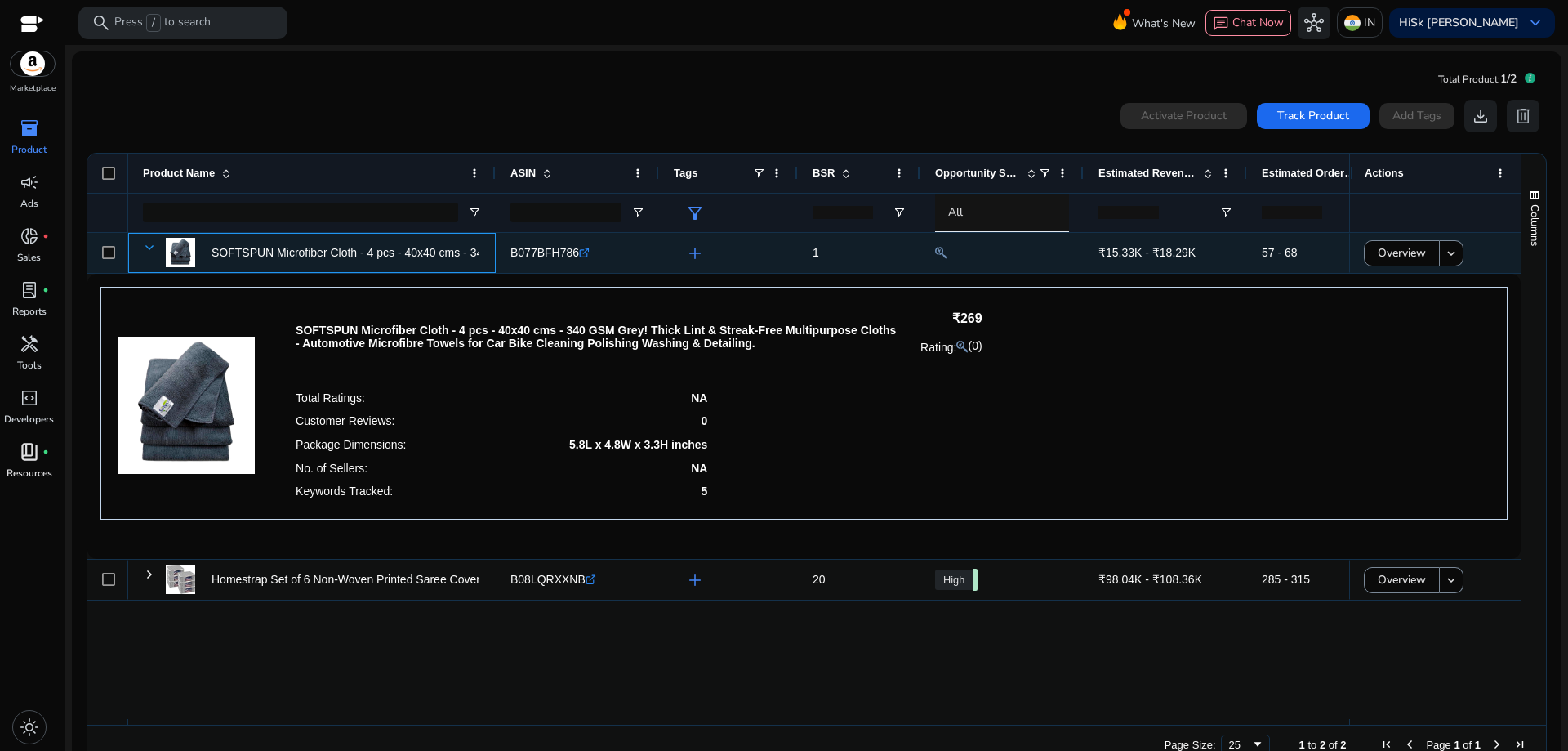
click at [148, 246] on span at bounding box center [149, 248] width 13 height 13
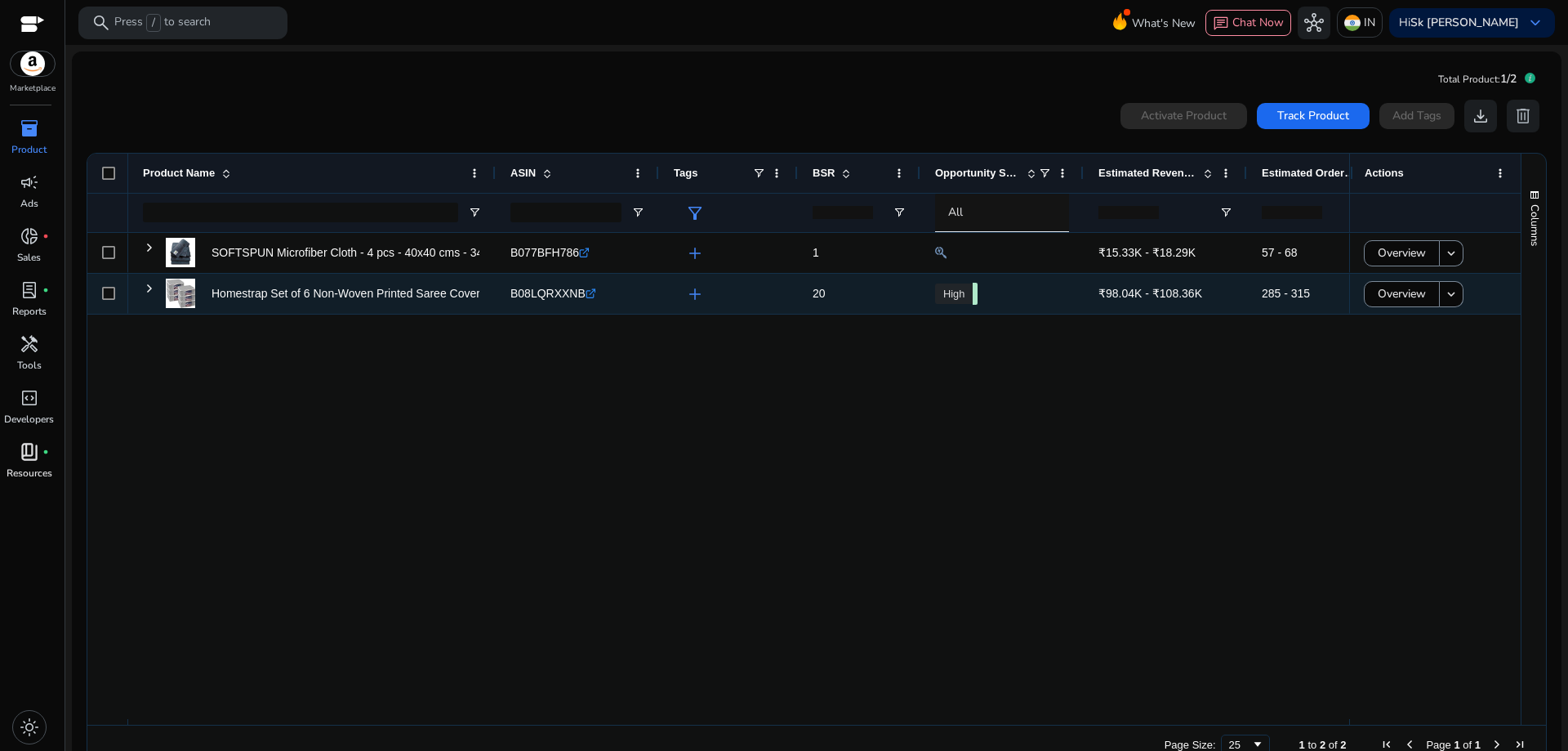
click at [148, 290] on span at bounding box center [149, 288] width 13 height 13
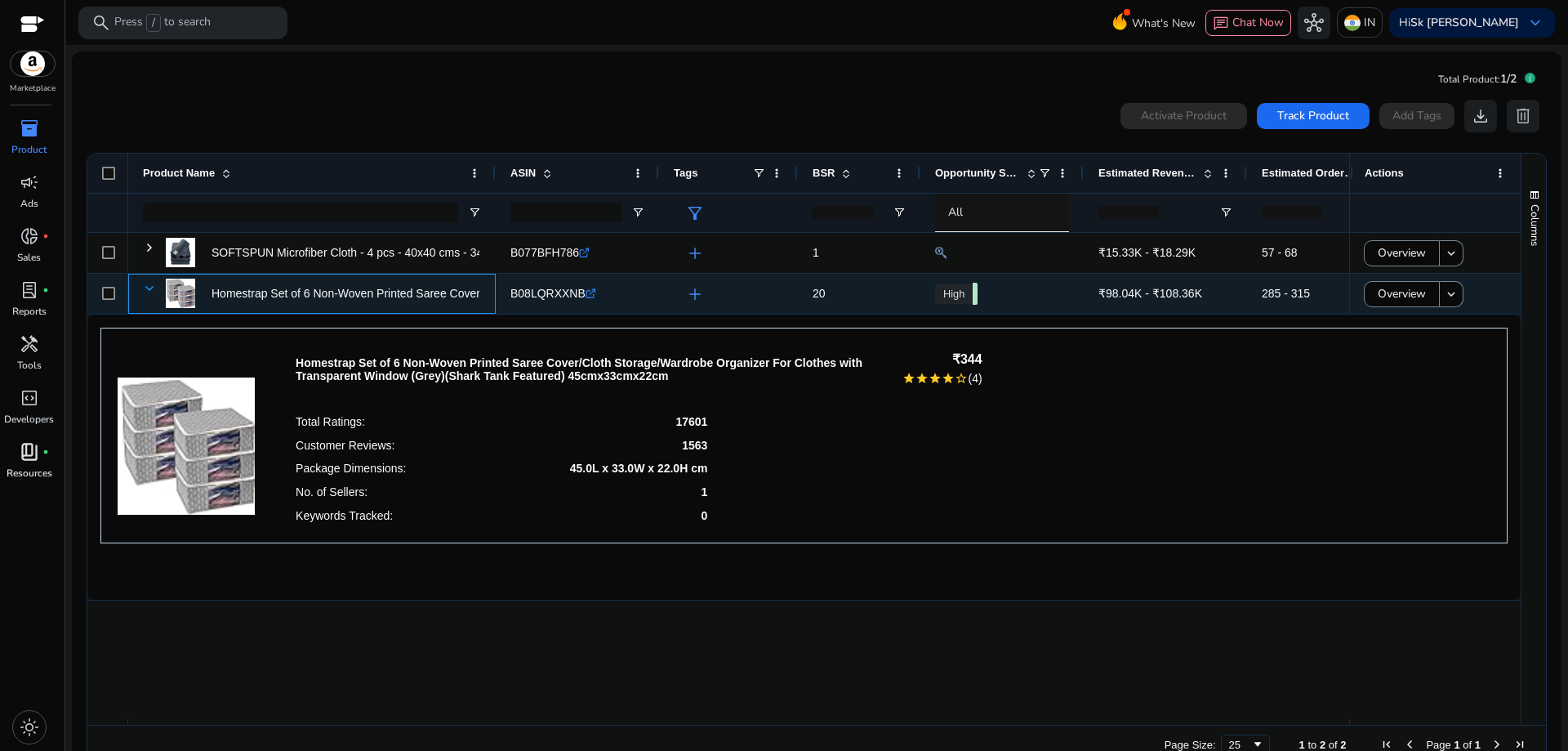
click at [148, 290] on span at bounding box center [149, 288] width 13 height 13
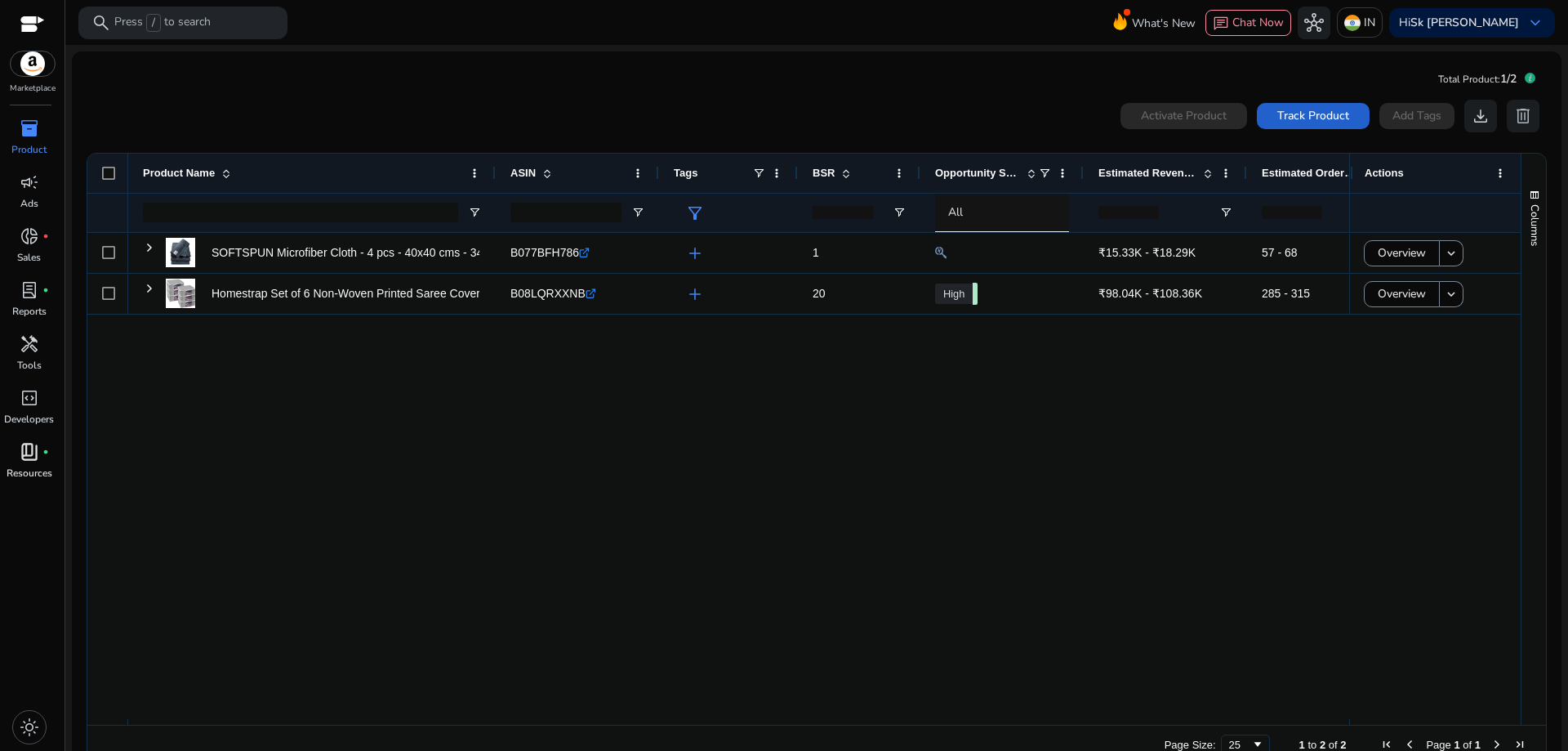
click at [1305, 112] on span "Track Product" at bounding box center [1313, 116] width 72 height 17
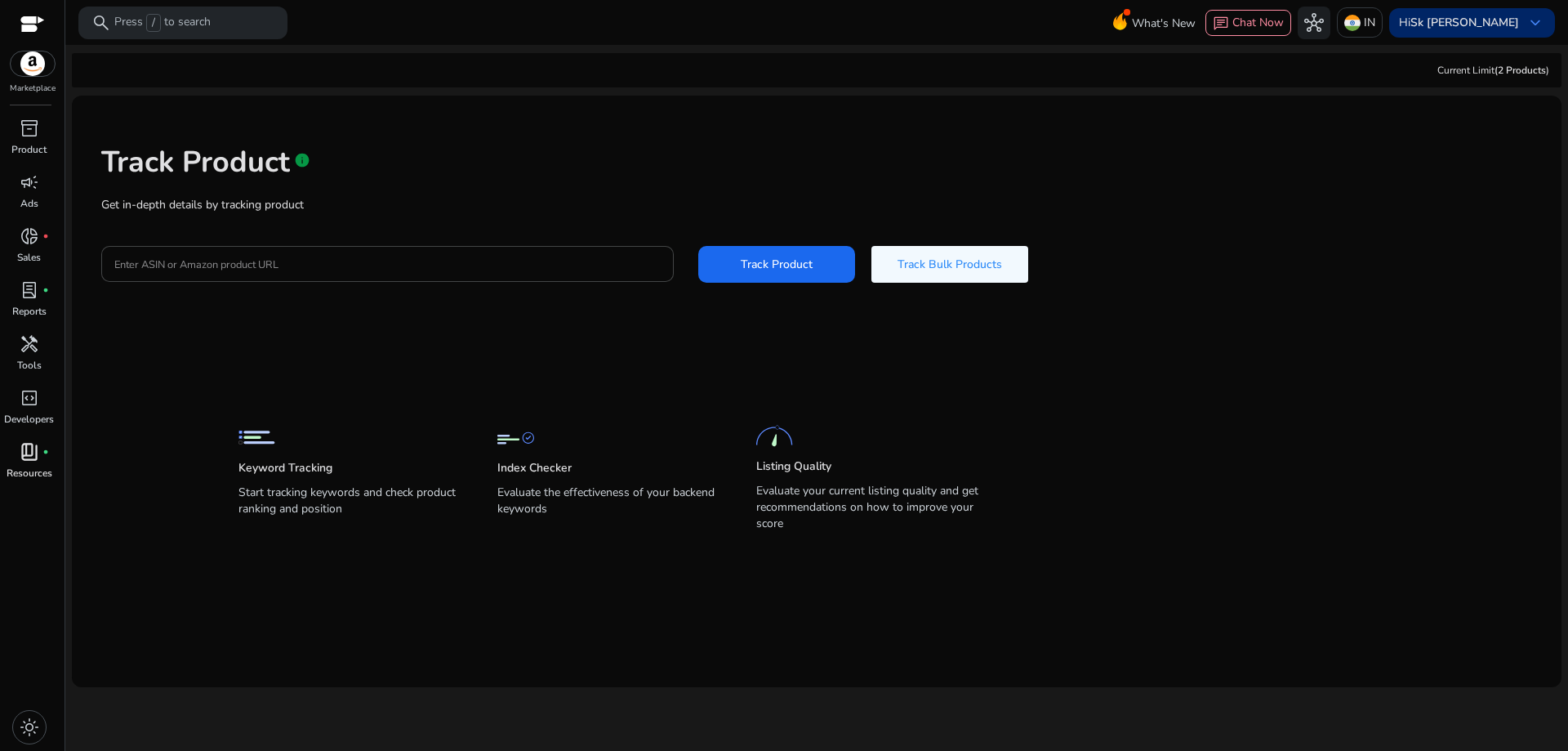
click at [1459, 20] on b "Sk [PERSON_NAME]" at bounding box center [1465, 22] width 109 height 16
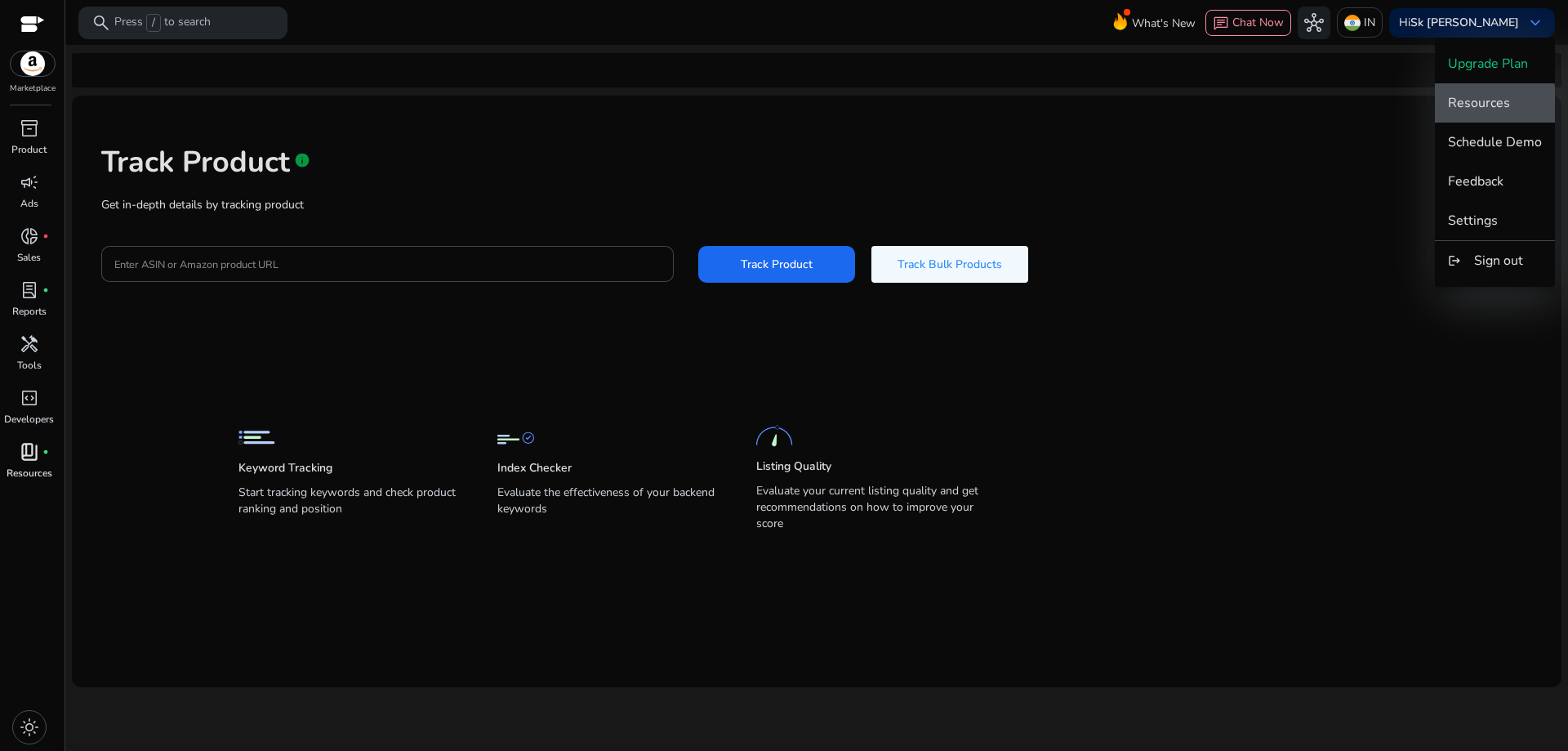
click at [1463, 112] on span "Resources" at bounding box center [1479, 103] width 62 height 18
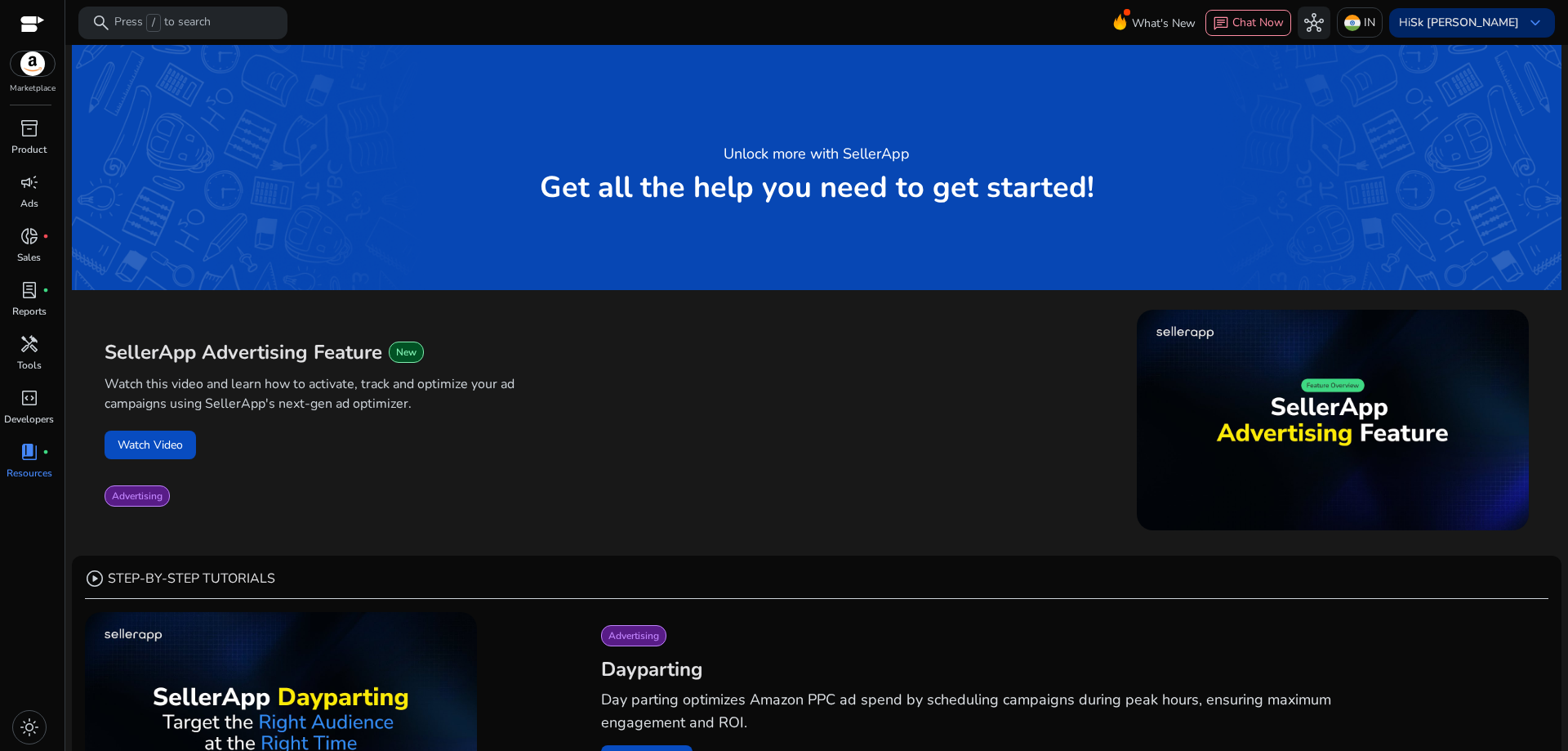
click at [1511, 26] on b "Sk [PERSON_NAME]" at bounding box center [1465, 22] width 109 height 16
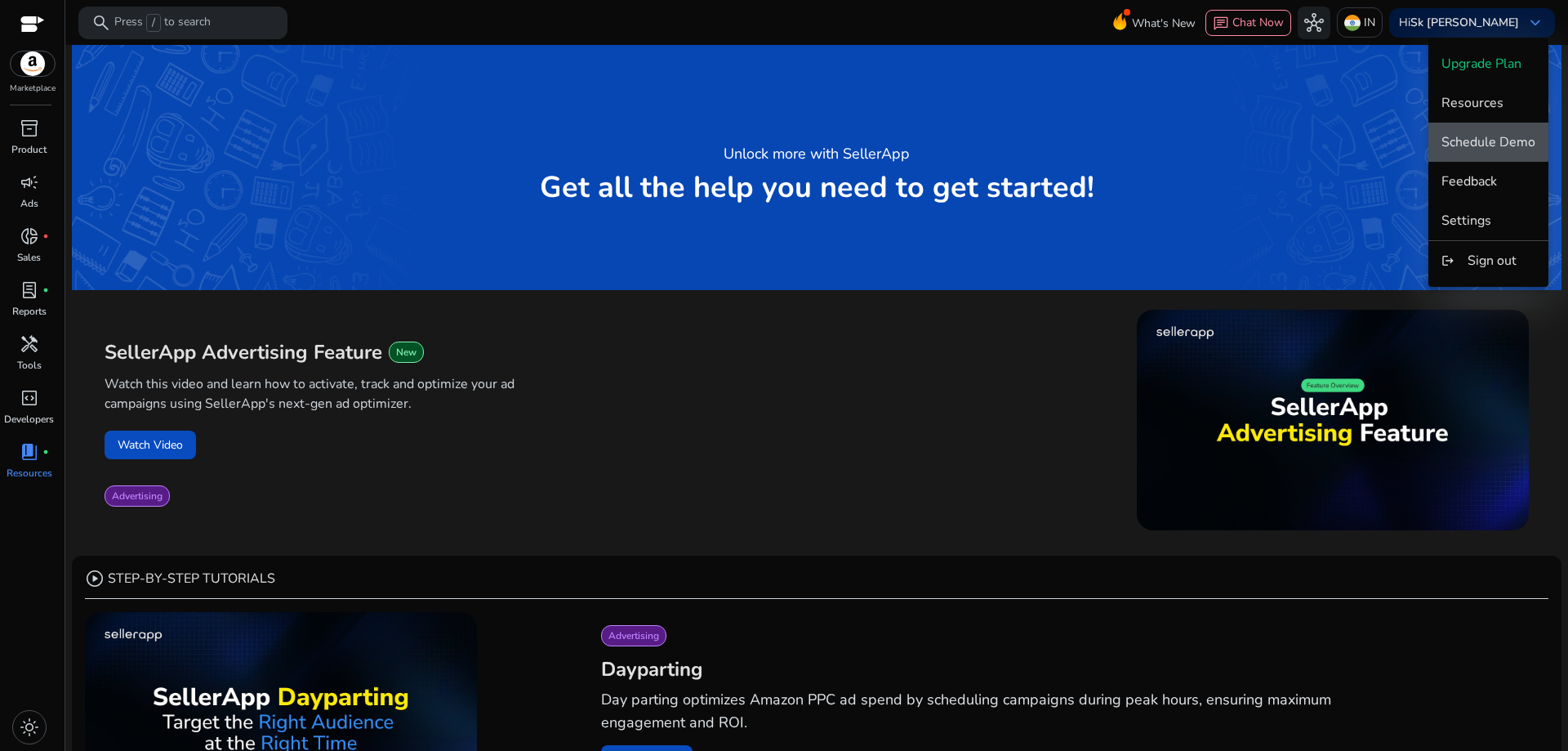
click at [1478, 136] on span "Schedule Demo" at bounding box center [1489, 142] width 94 height 18
